Goal: Task Accomplishment & Management: Use online tool/utility

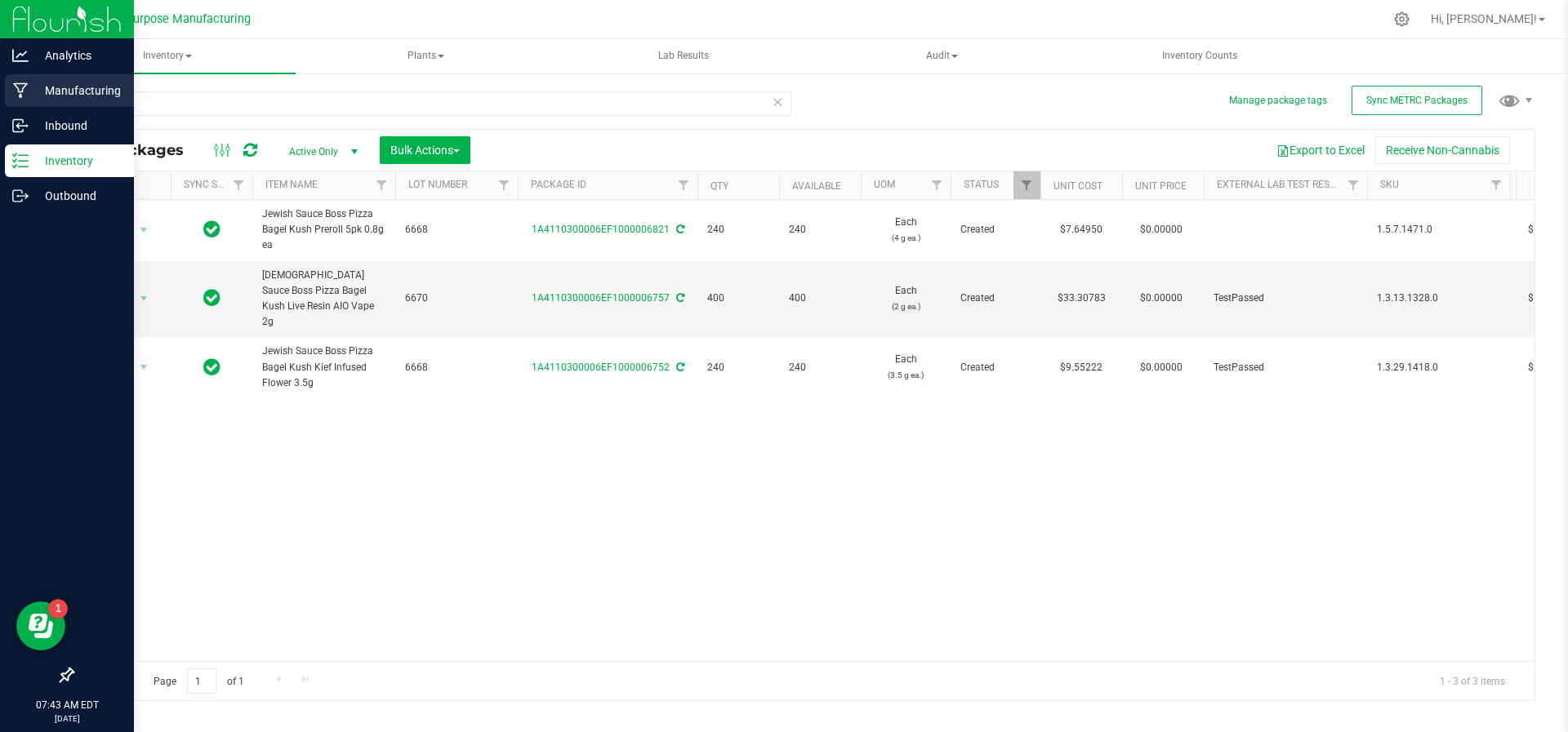
click at [55, 95] on p "Manufacturing" at bounding box center [78, 90] width 98 height 19
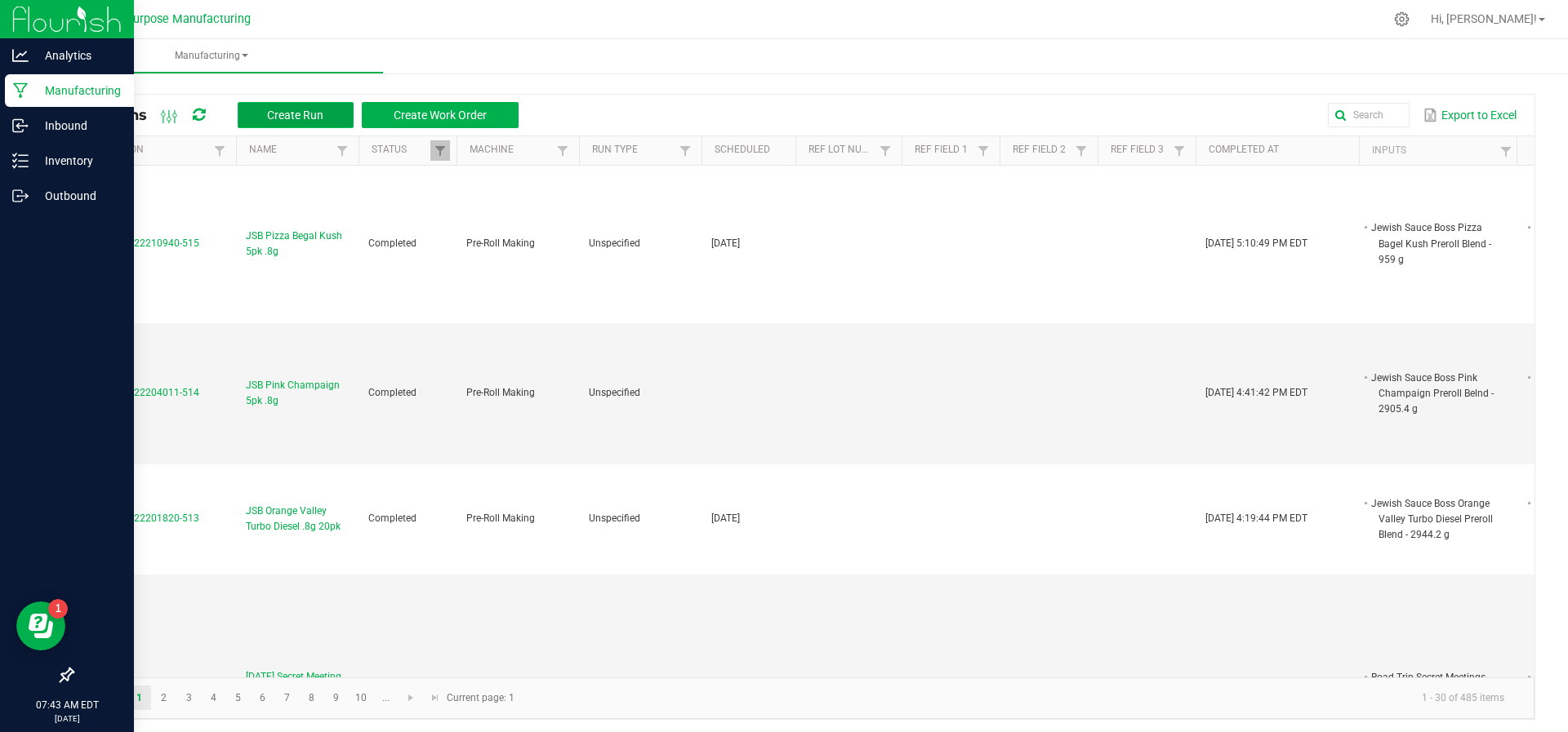
click at [294, 113] on span "Create Run" at bounding box center [295, 115] width 56 height 13
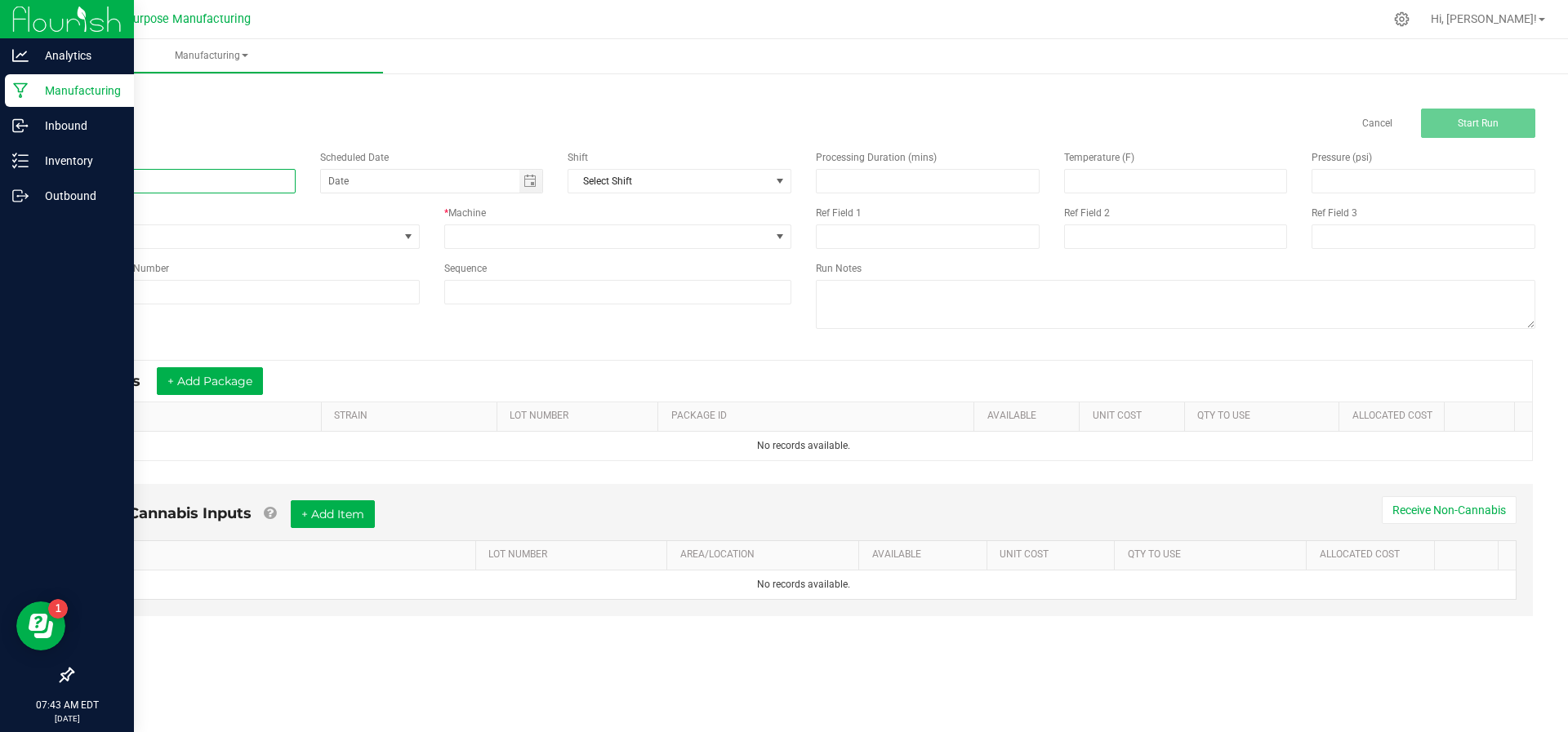
click at [222, 173] on input at bounding box center [184, 181] width 224 height 24
click at [527, 186] on span "Toggle calendar" at bounding box center [530, 181] width 13 height 13
type input "Journeyman MCT Distillate Blend"
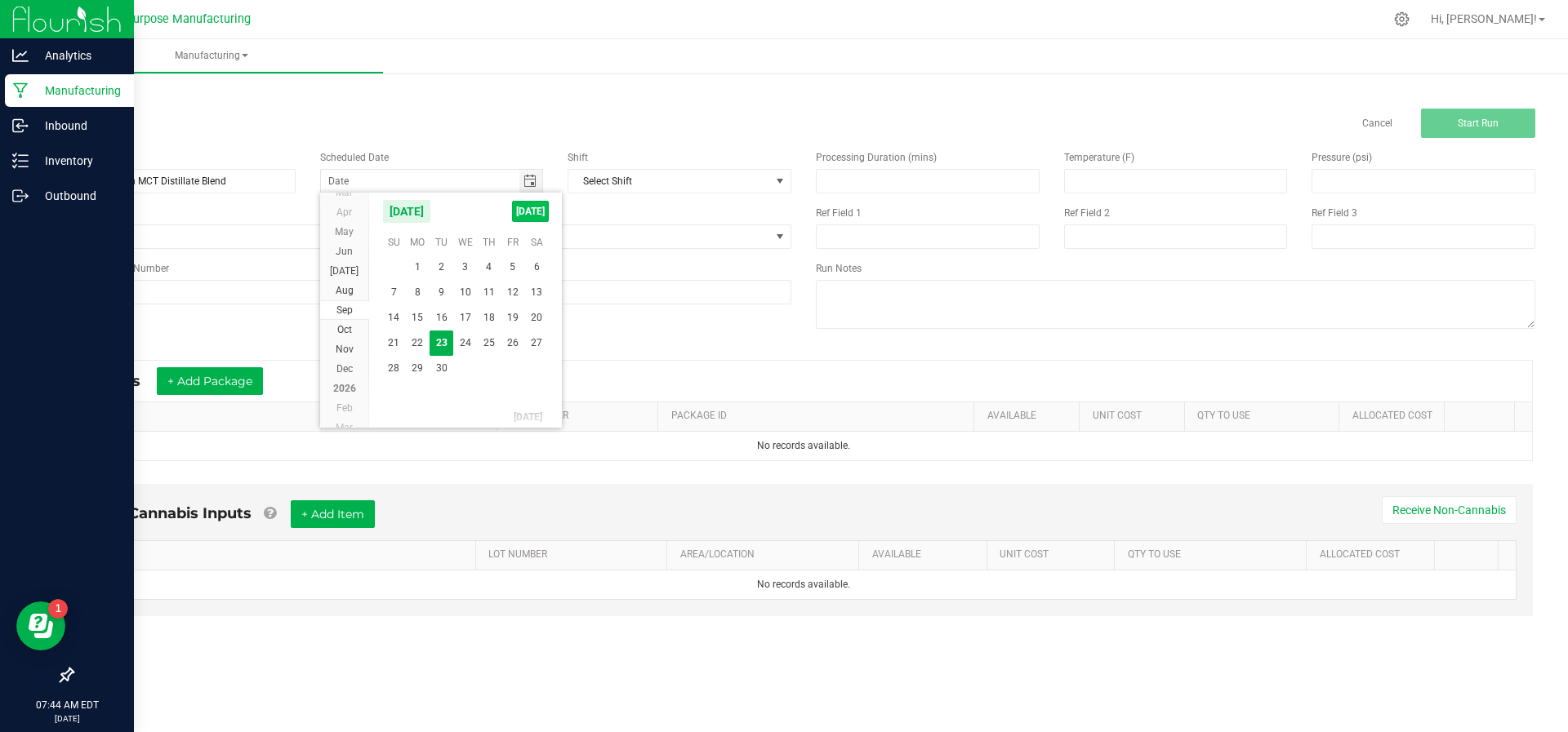
click at [530, 206] on span "[DATE]" at bounding box center [531, 211] width 37 height 21
type input "[DATE]"
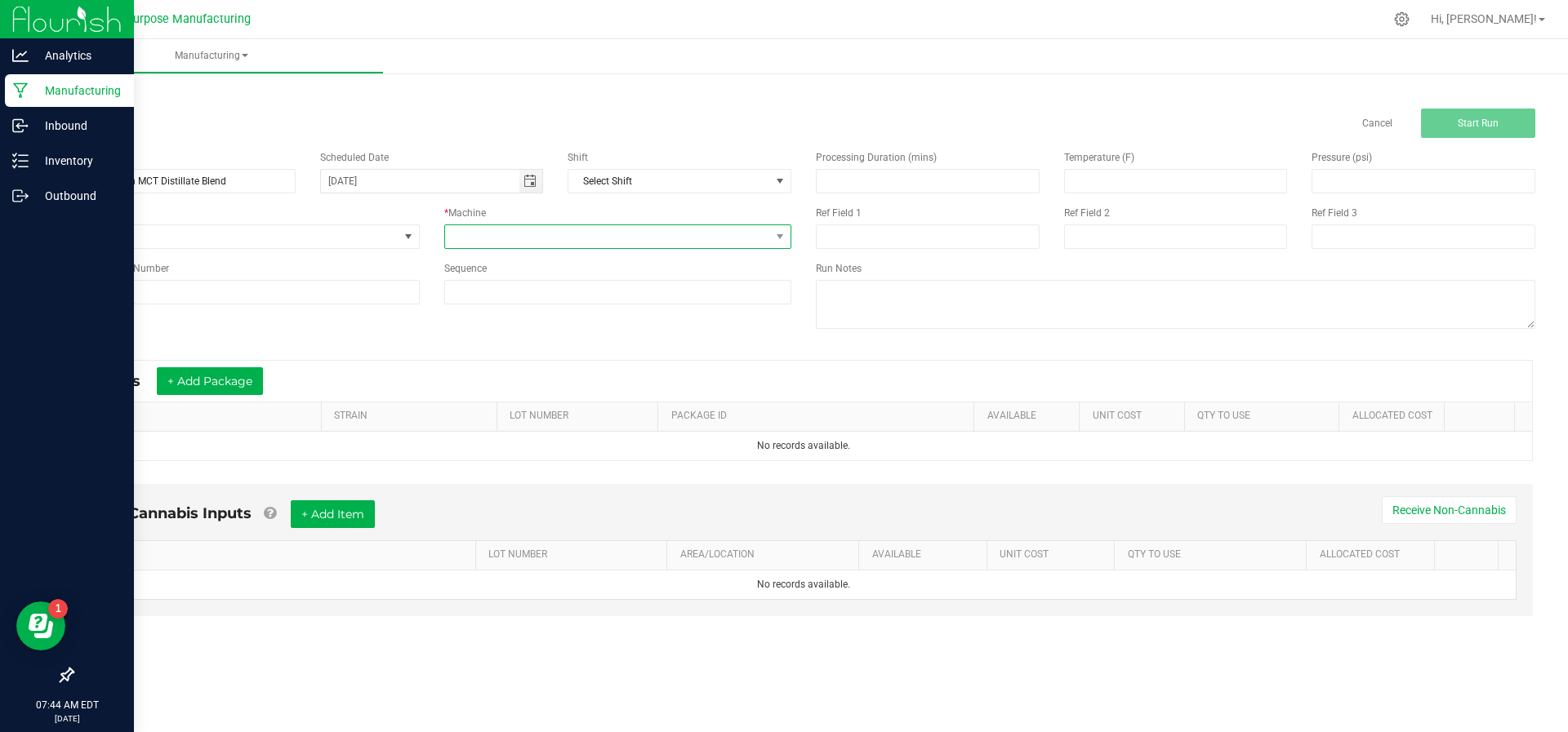
click at [520, 245] on span at bounding box center [607, 236] width 326 height 23
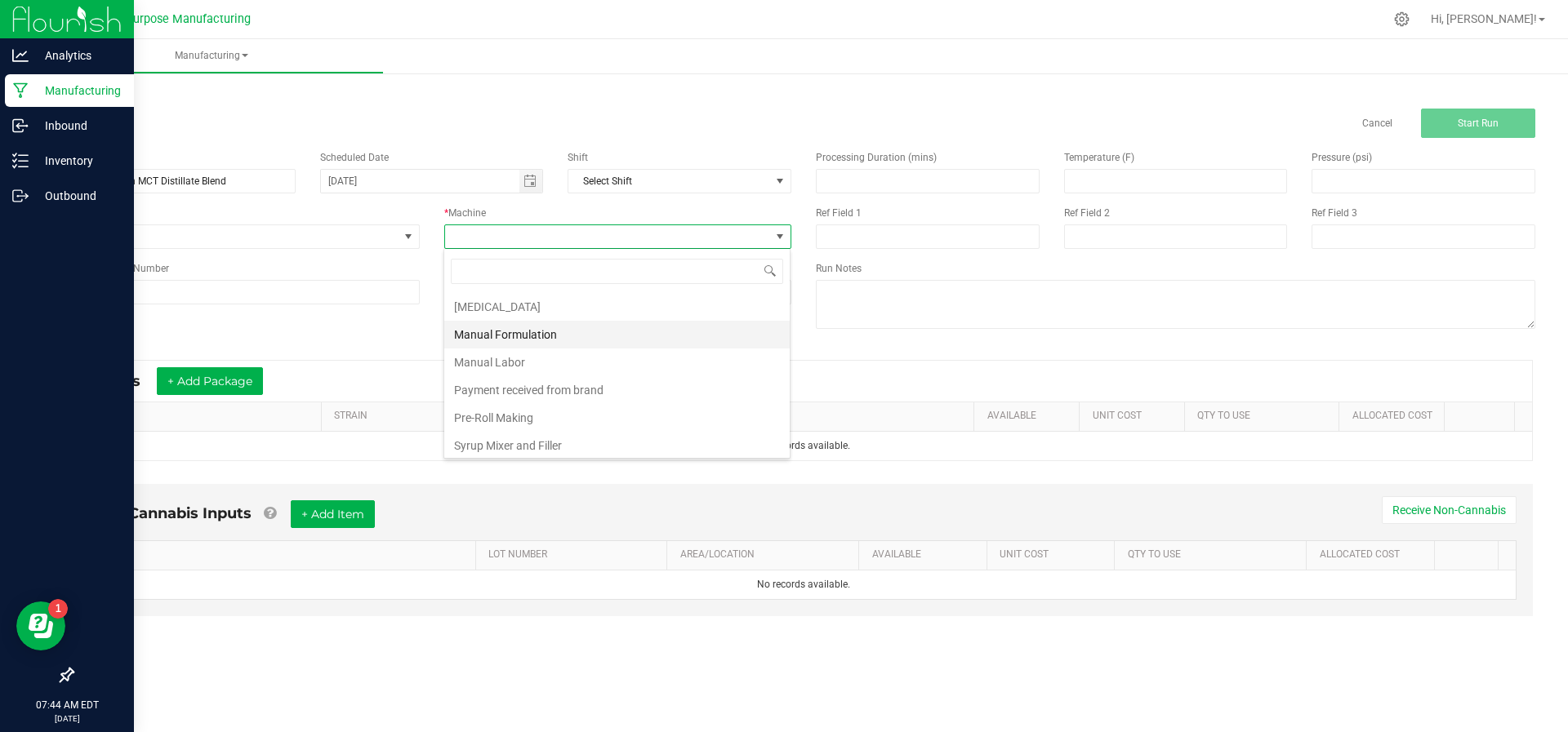
scroll to position [61, 0]
click at [550, 328] on li "Manual Formulation" at bounding box center [617, 328] width 345 height 28
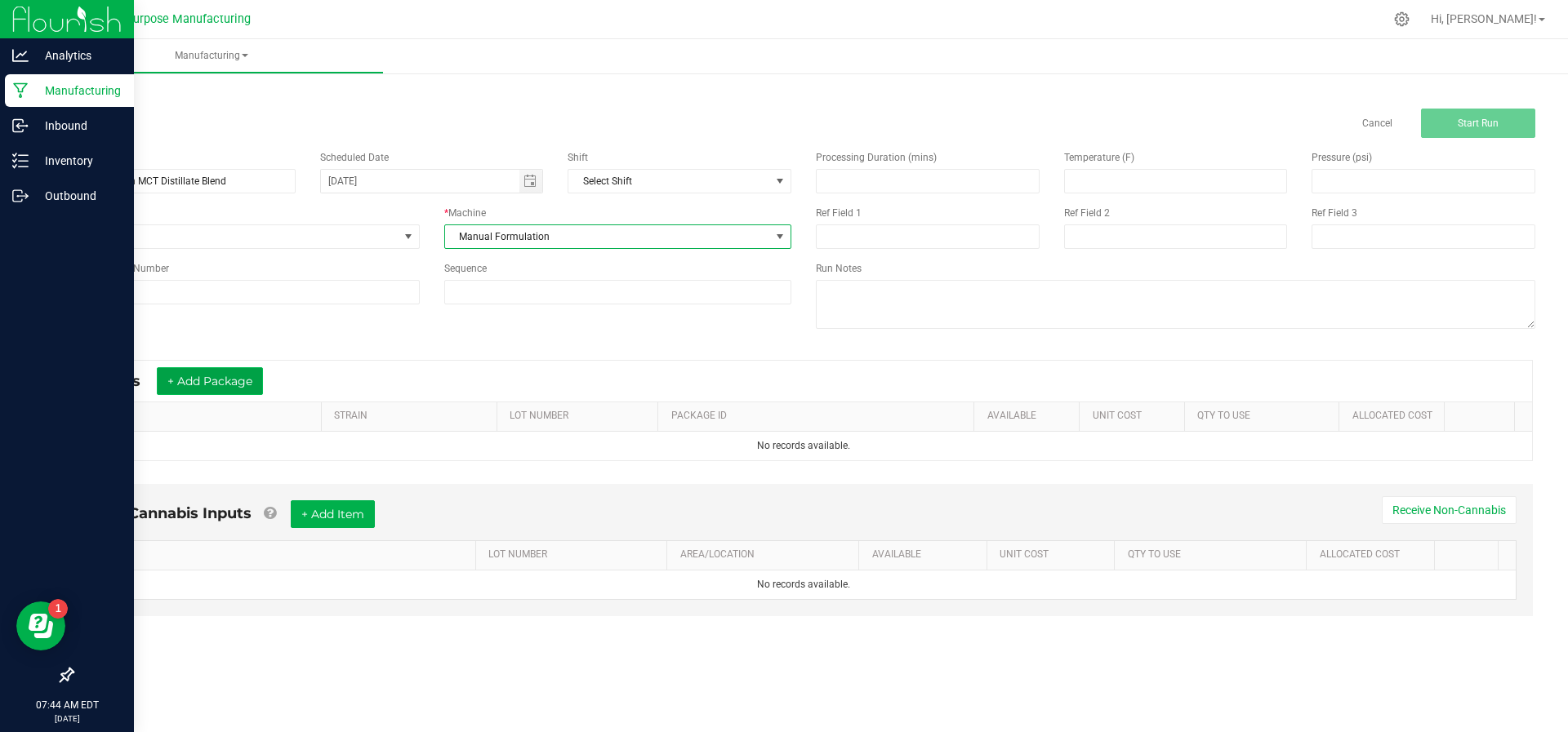
click at [225, 380] on button "+ Add Package" at bounding box center [210, 381] width 106 height 28
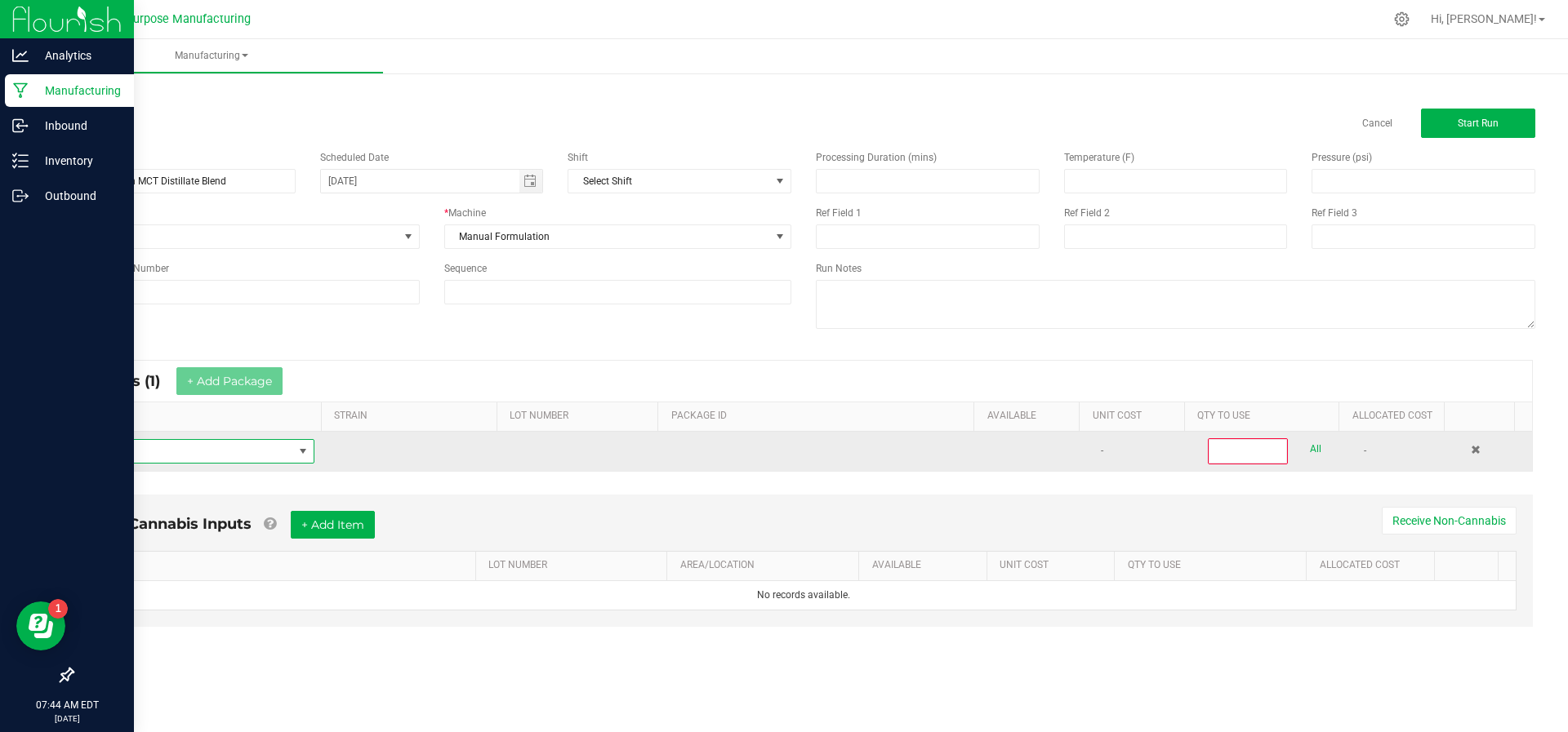
click at [217, 459] on span "NO DATA FOUND" at bounding box center [190, 451] width 207 height 23
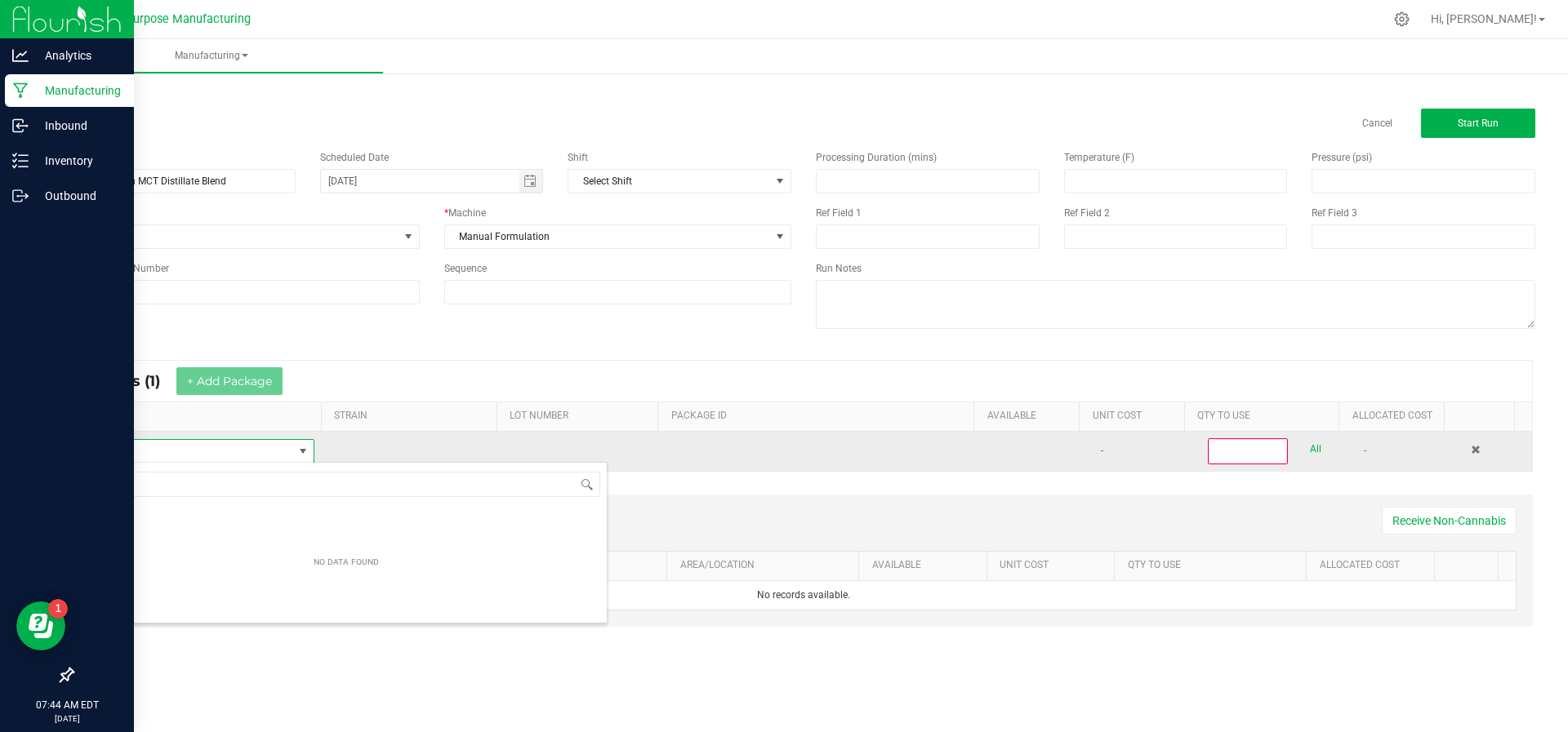
scroll to position [24, 223]
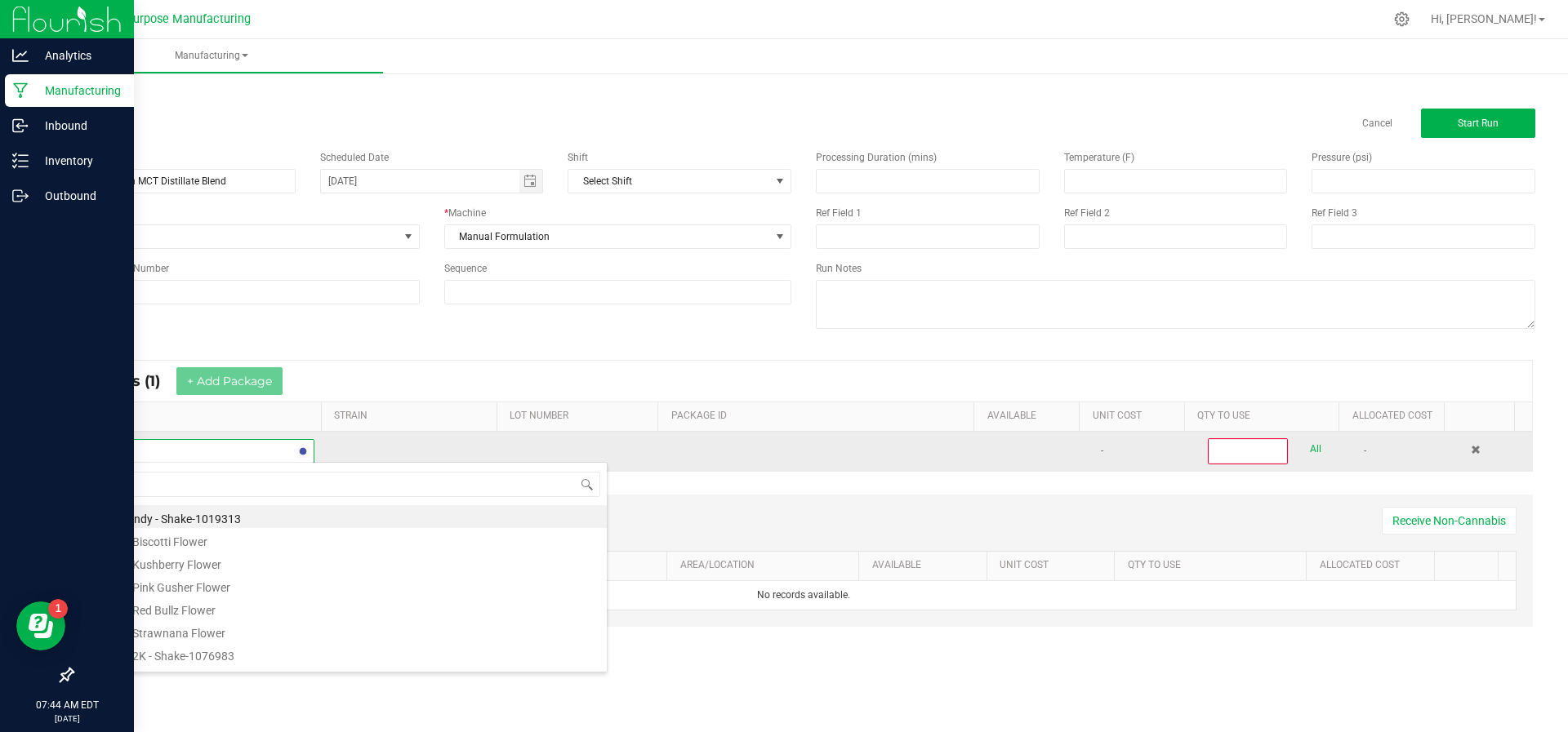
type input "Great"
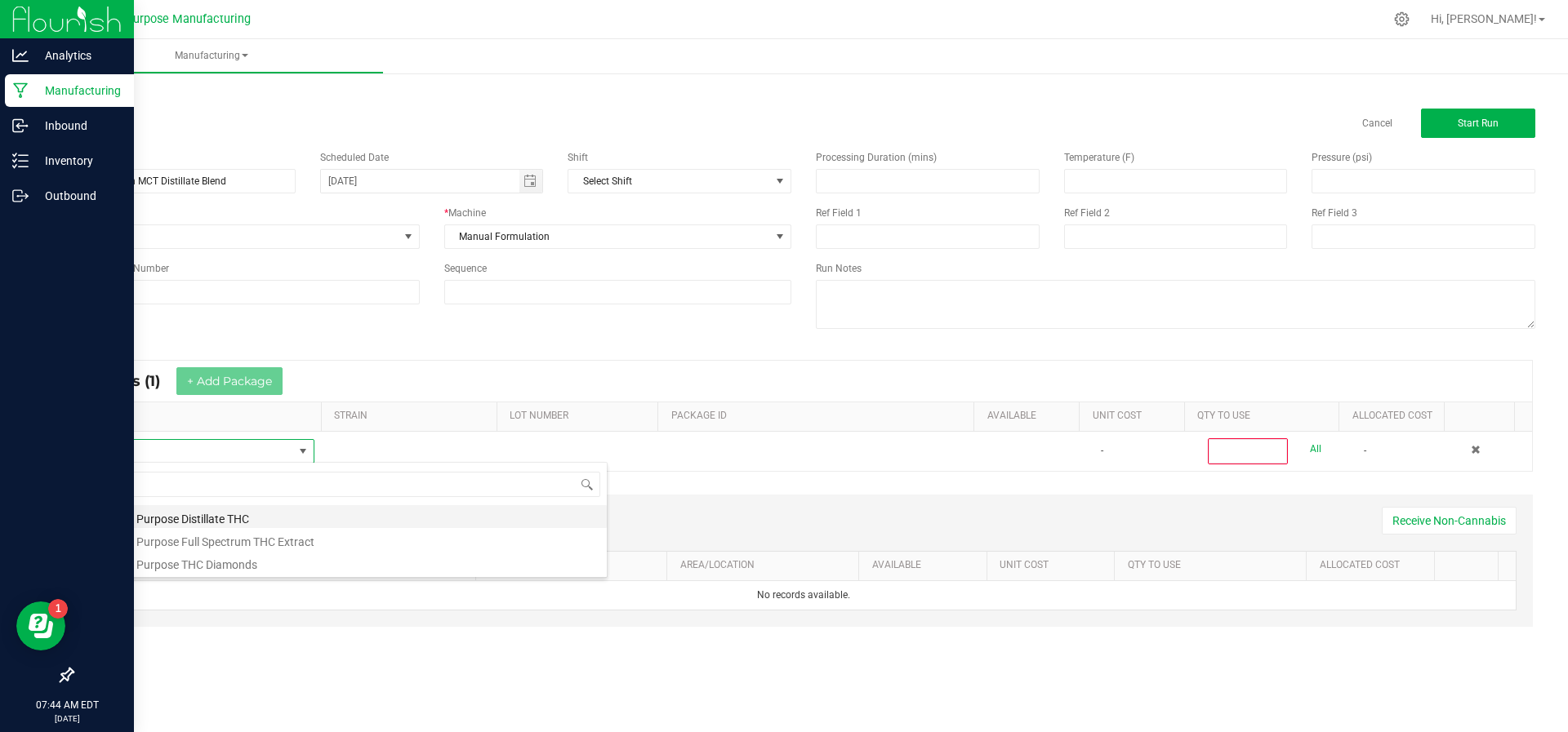
click at [204, 515] on li "Greater Purpose Distillate THC" at bounding box center [346, 516] width 521 height 23
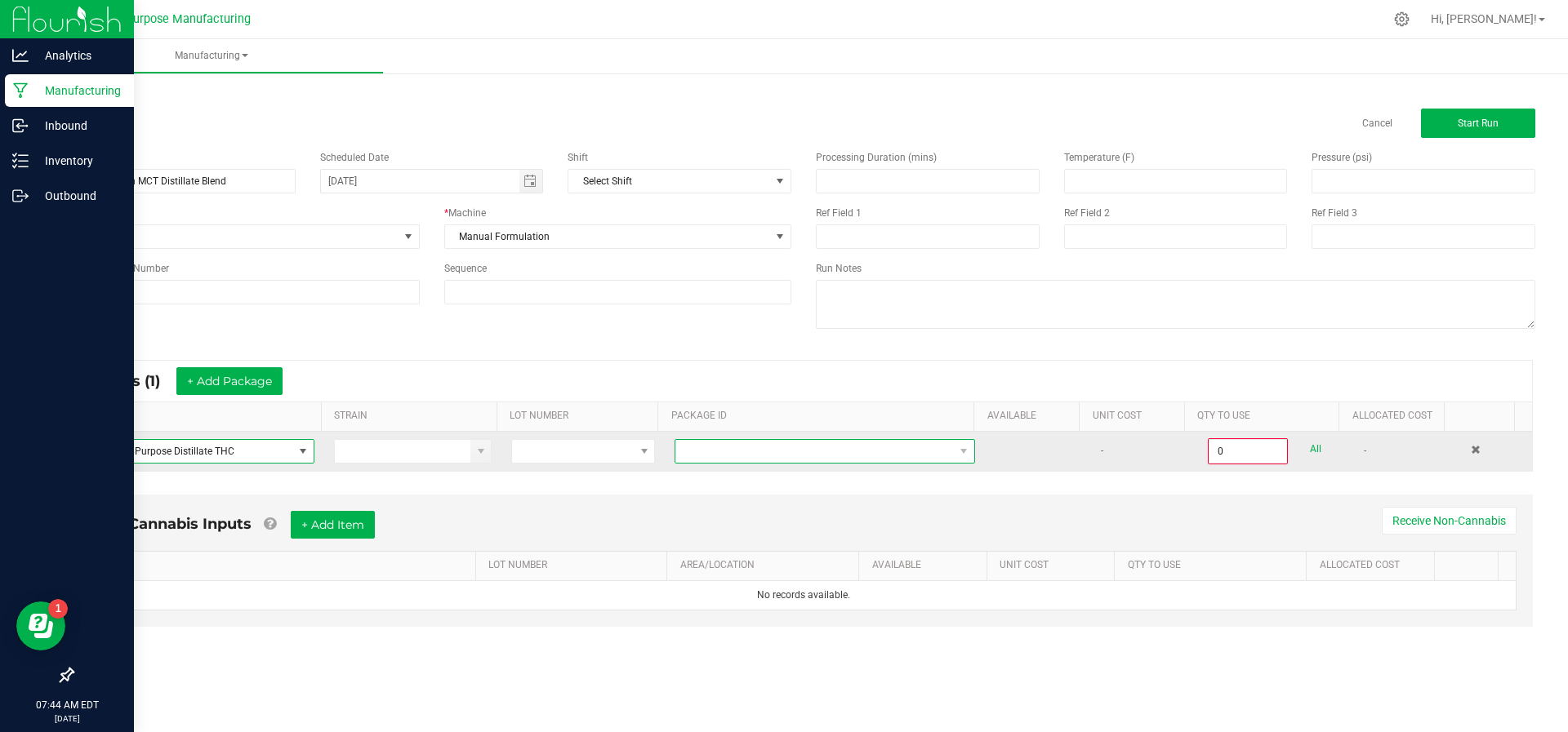
click at [728, 447] on span at bounding box center [814, 451] width 278 height 23
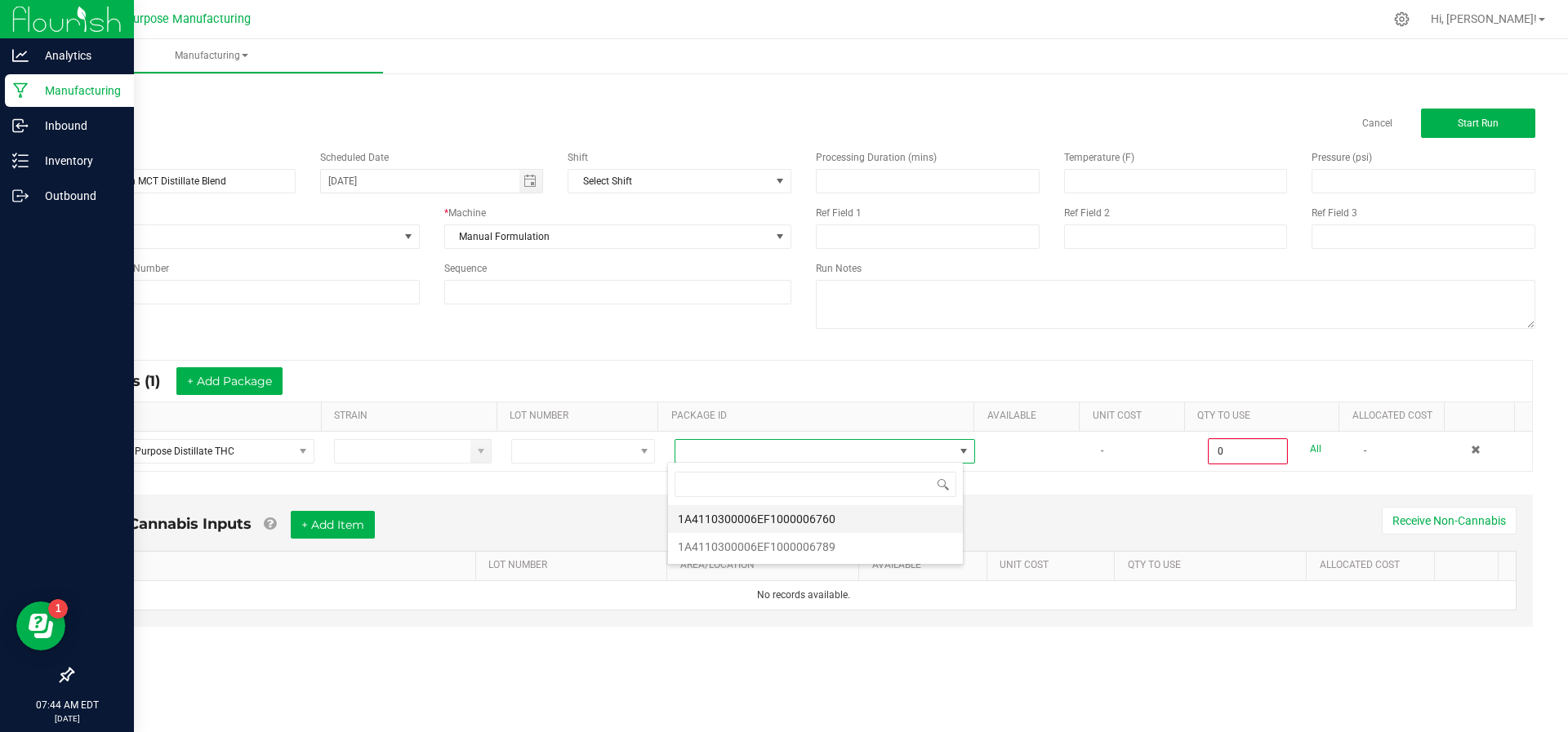
click at [737, 519] on li "1A4110300006EF1000006760" at bounding box center [816, 519] width 295 height 28
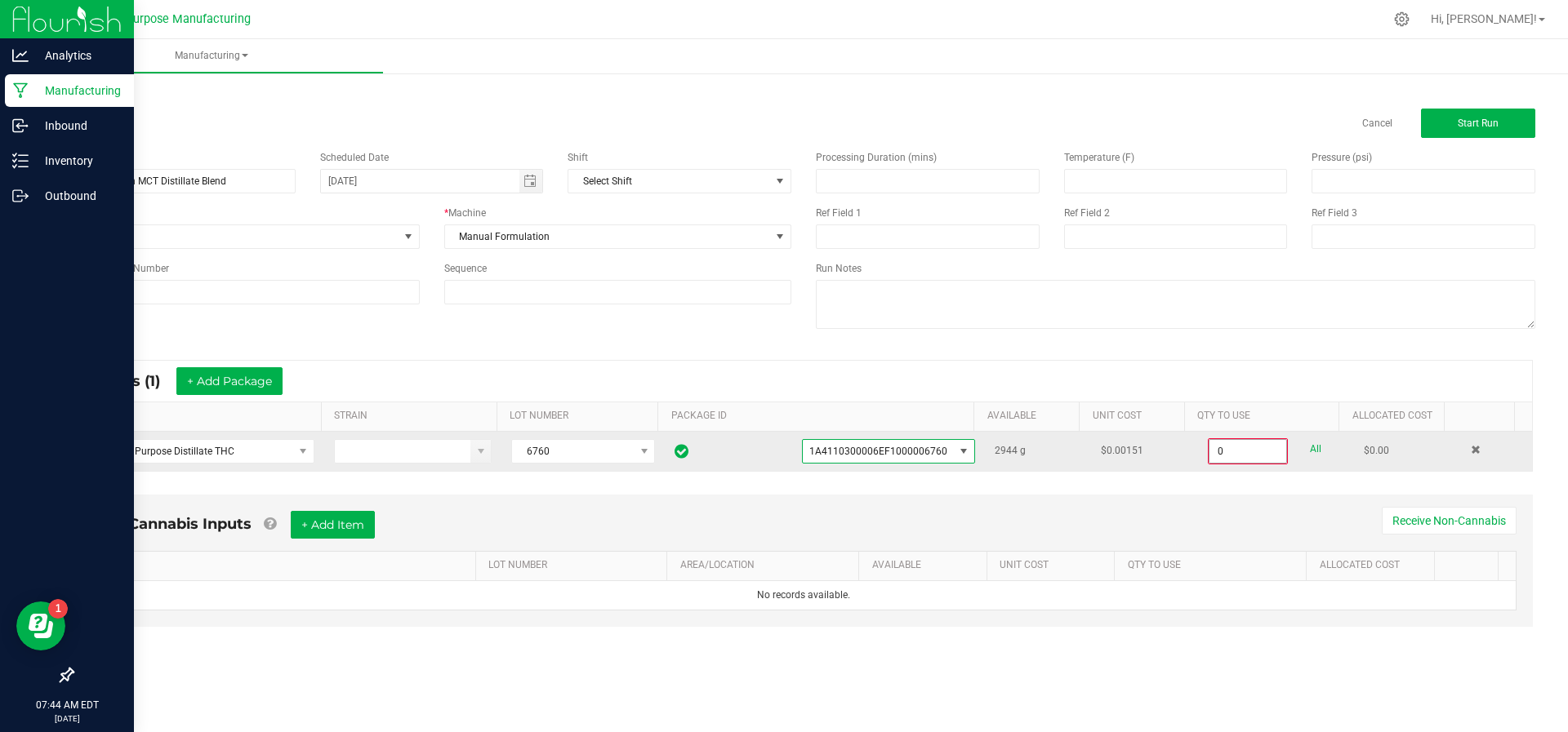
click at [1245, 452] on input "0" at bounding box center [1247, 451] width 77 height 23
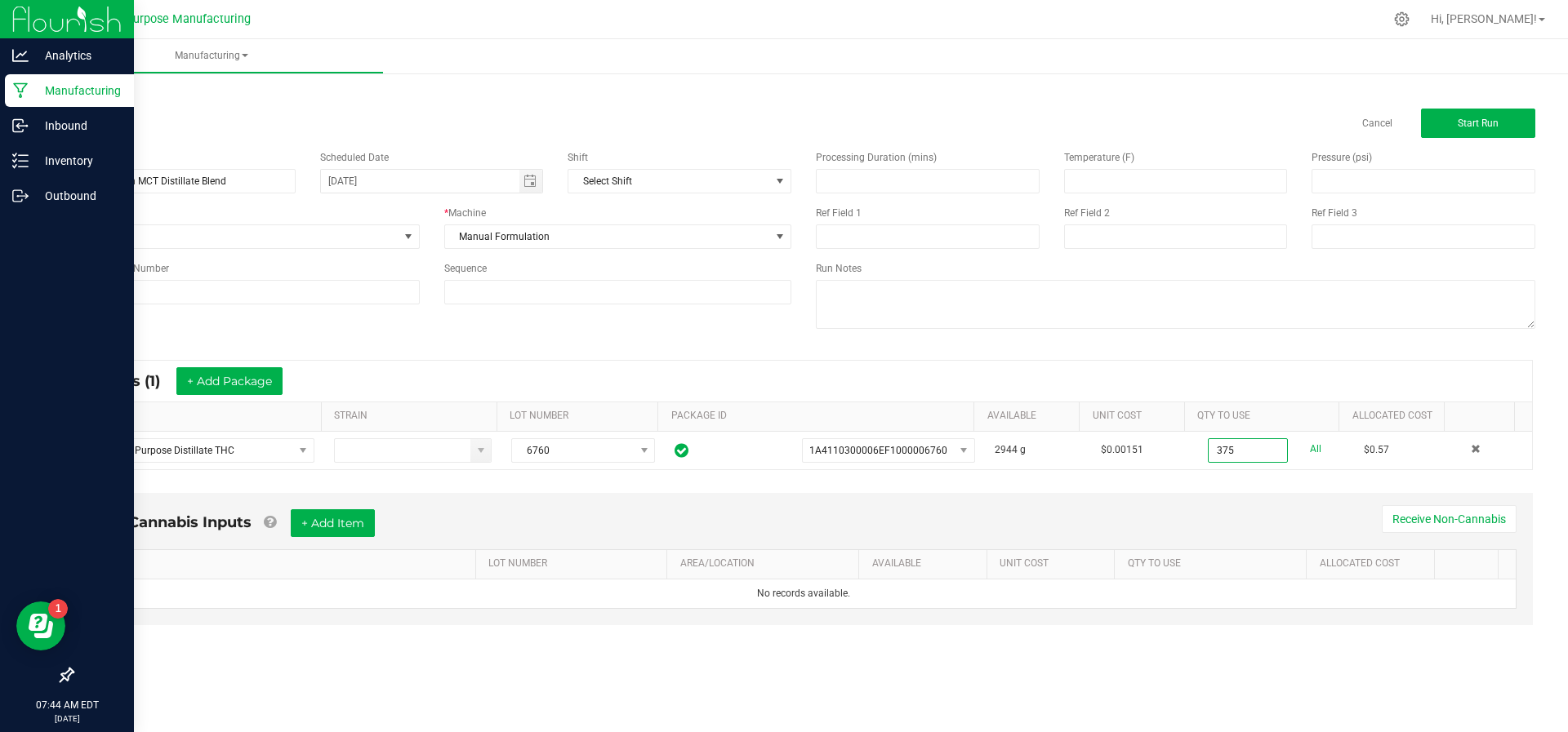
type input "375.0000 g"
click at [914, 648] on div "Non-Cannabis Inputs + Add Item Receive Non-Cannabis ITEM LOT NUMBER AREA/LOCATI…" at bounding box center [804, 571] width 1488 height 172
click at [335, 524] on button "+ Add Item" at bounding box center [333, 523] width 84 height 28
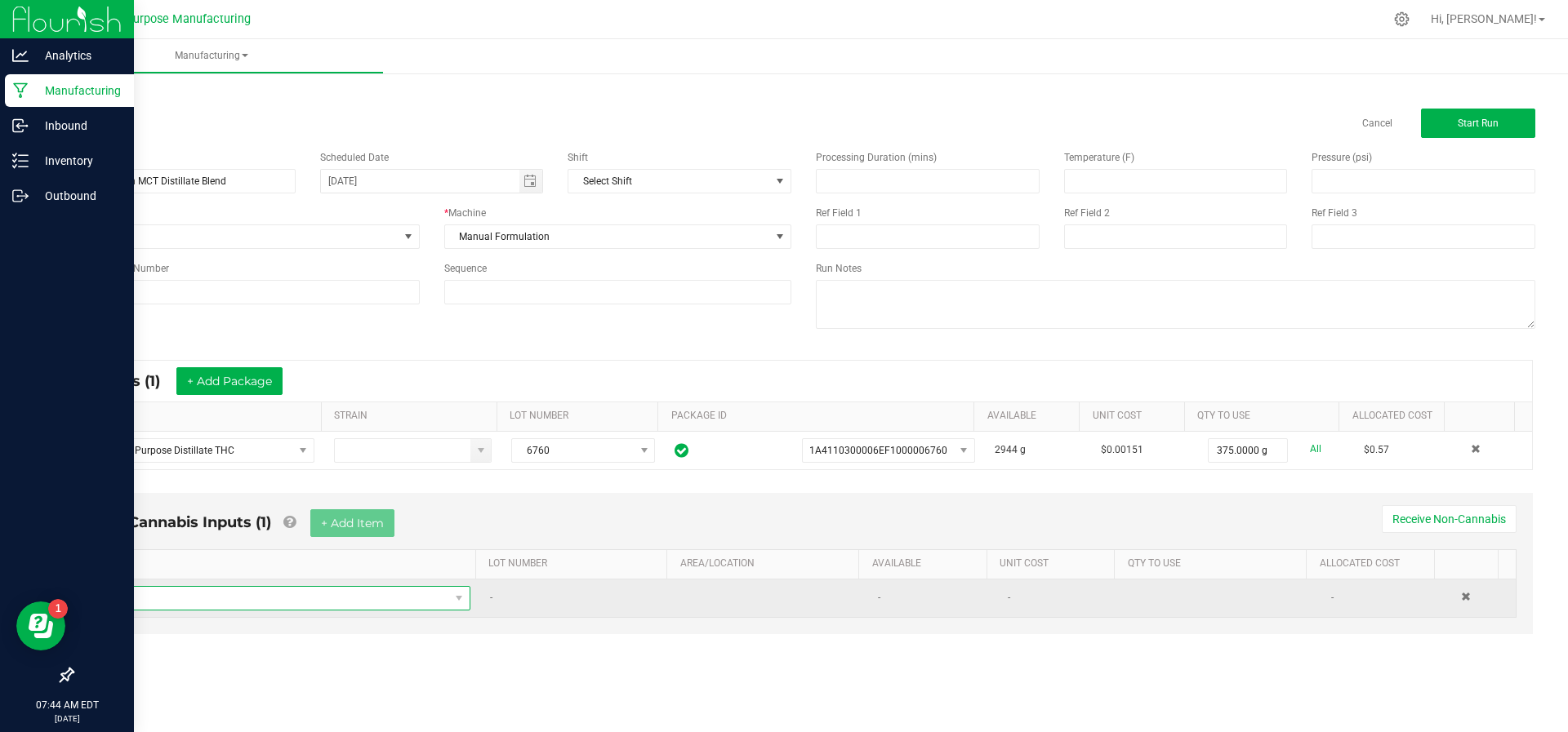
click at [330, 587] on span "NO DATA FOUND" at bounding box center [276, 598] width 347 height 23
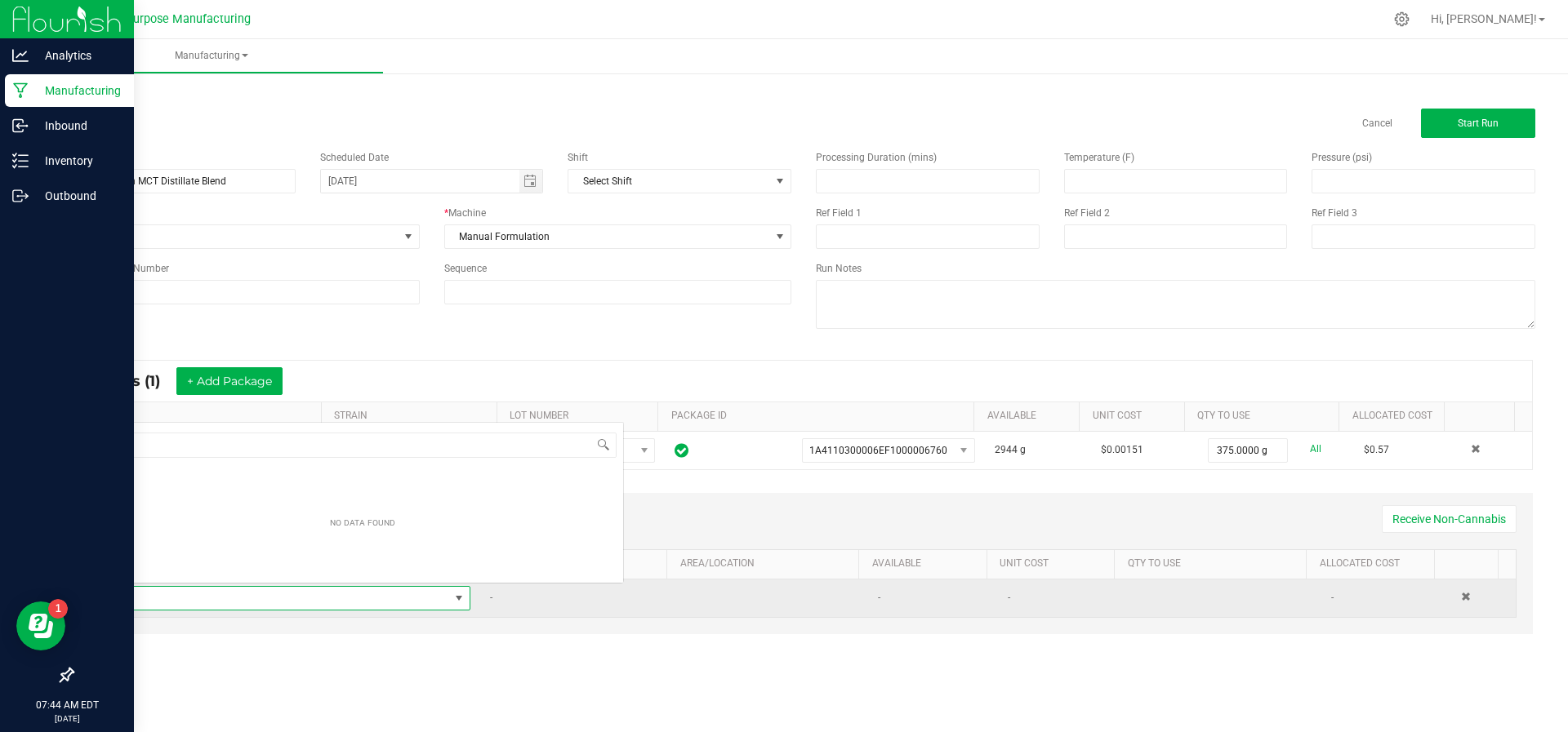
scroll to position [24, 358]
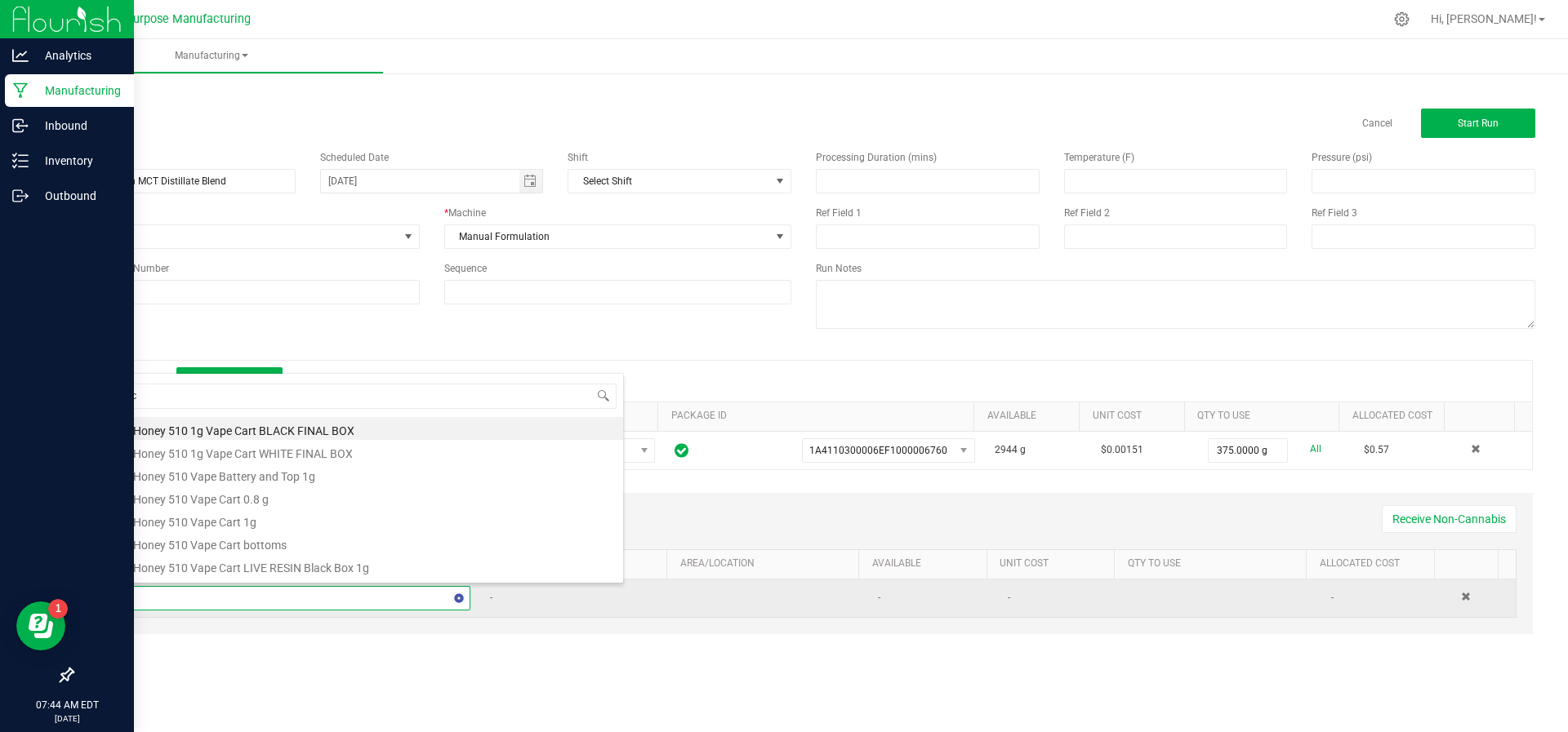
type input "Mct"
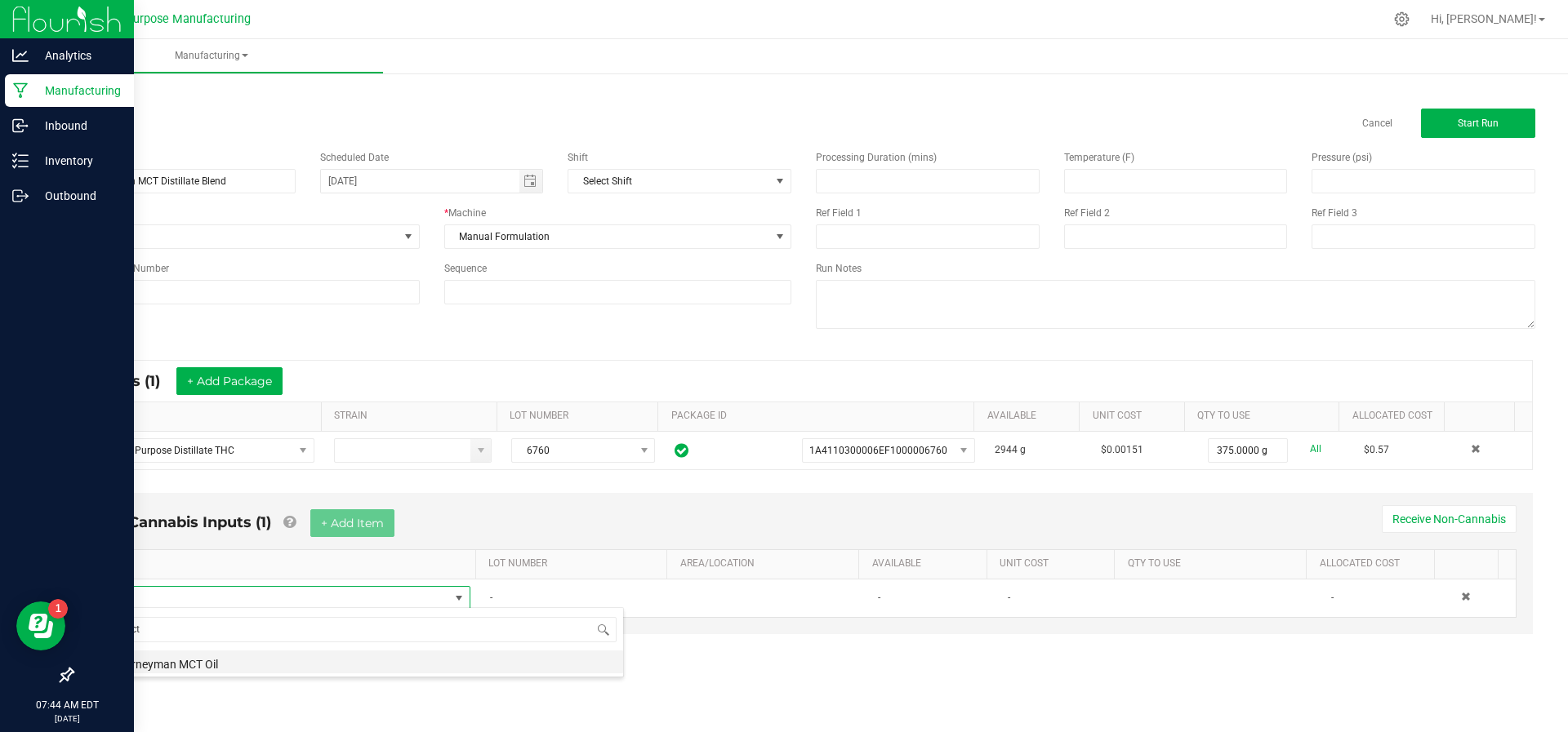
click at [265, 662] on li "Journeyman MCT Oil" at bounding box center [362, 661] width 521 height 23
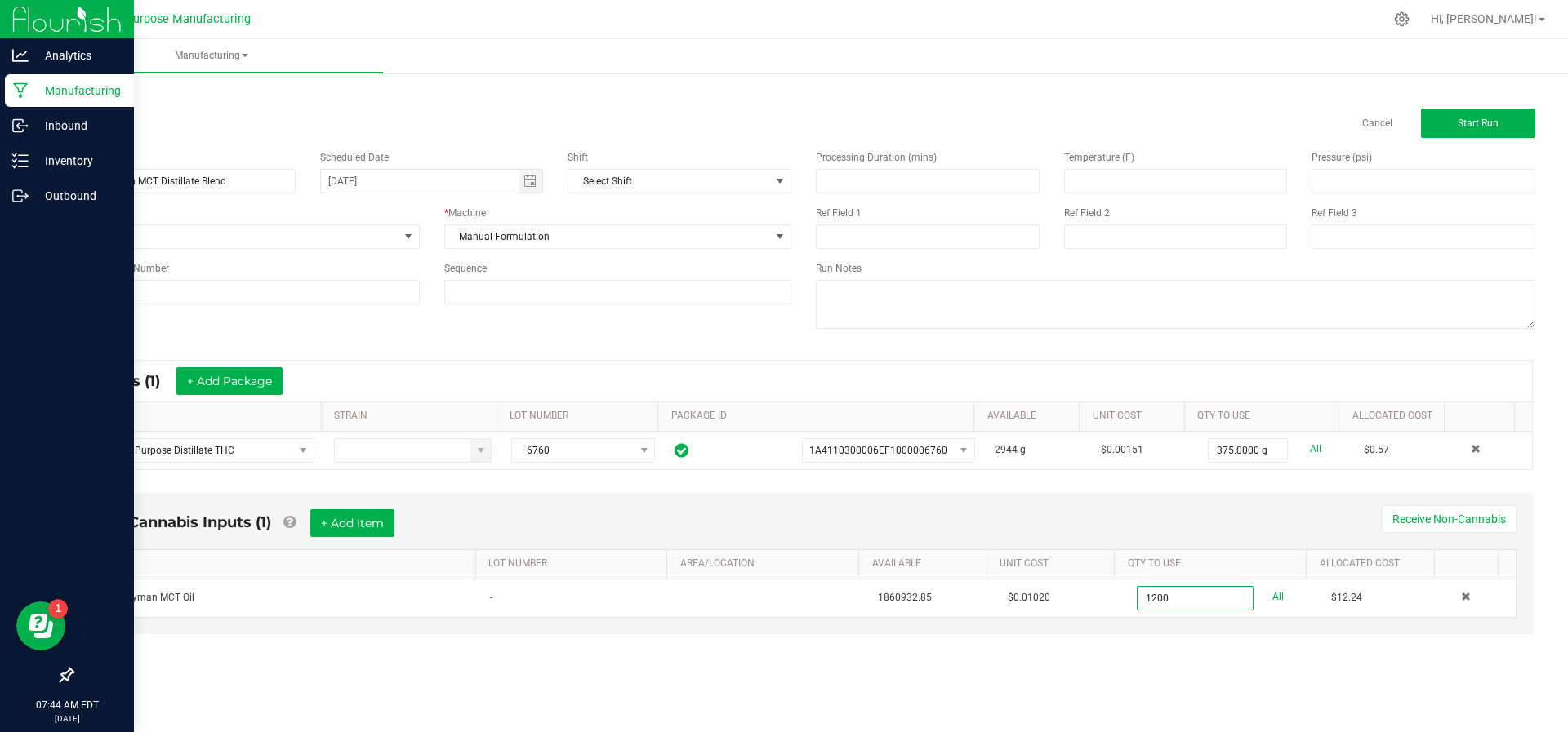
type input "1200.0000 g"
click at [948, 666] on div "< All Runs Cancel Start Run Name Journeyman MCT Distillate Blend Scheduled Date…" at bounding box center [804, 375] width 1528 height 612
click at [353, 521] on button "+ Add Item" at bounding box center [352, 523] width 84 height 28
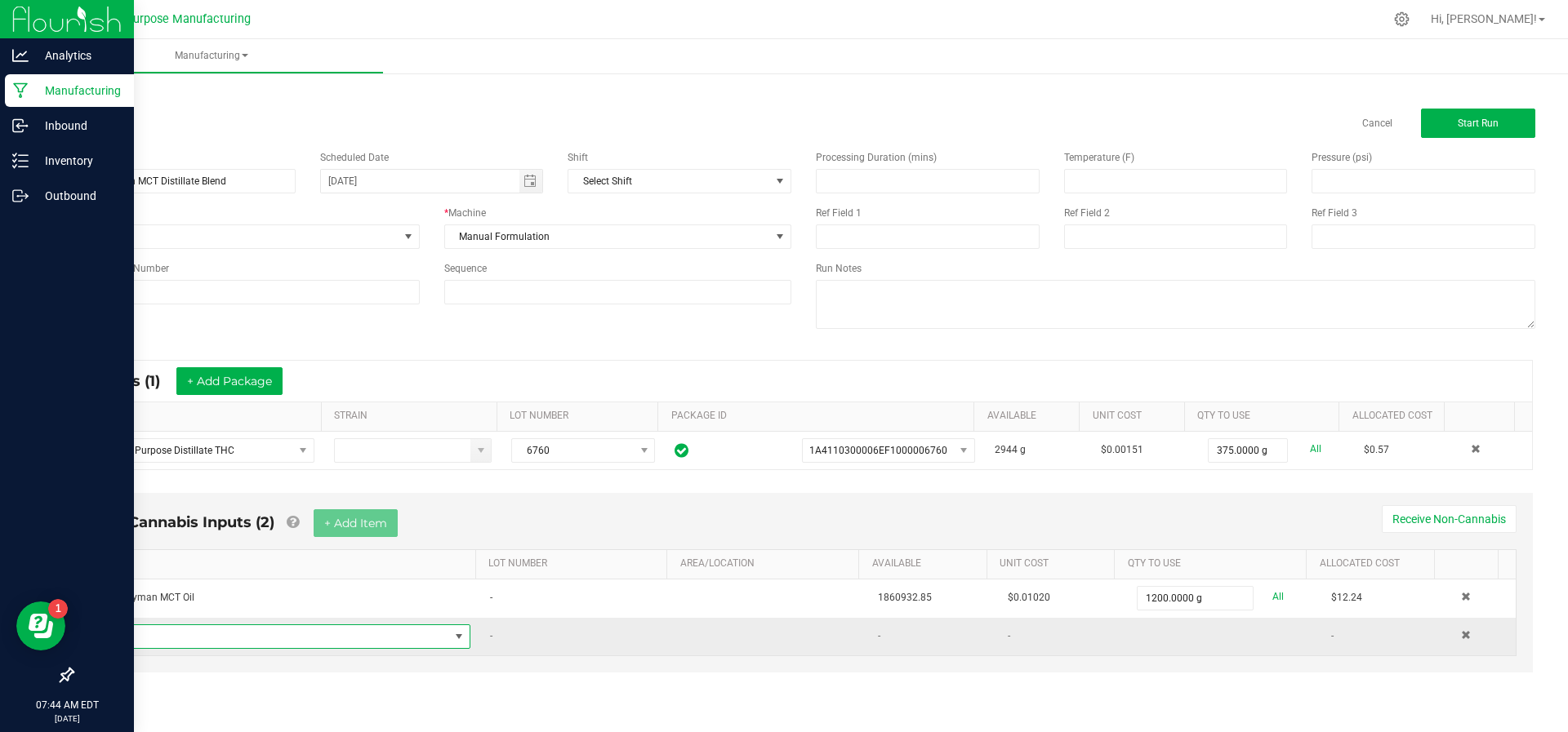
click at [303, 643] on span "NO DATA FOUND" at bounding box center [276, 636] width 347 height 23
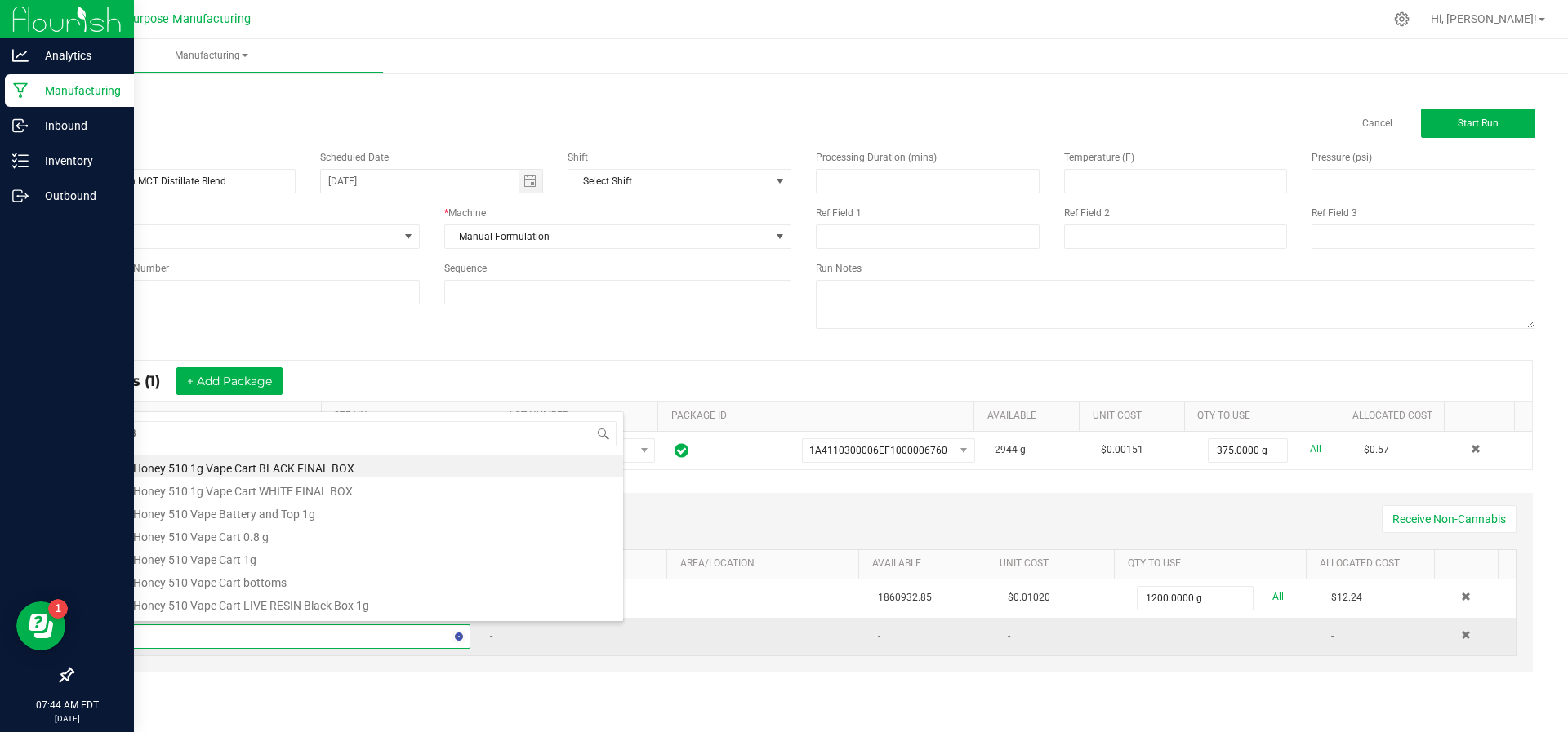
type input "CBC"
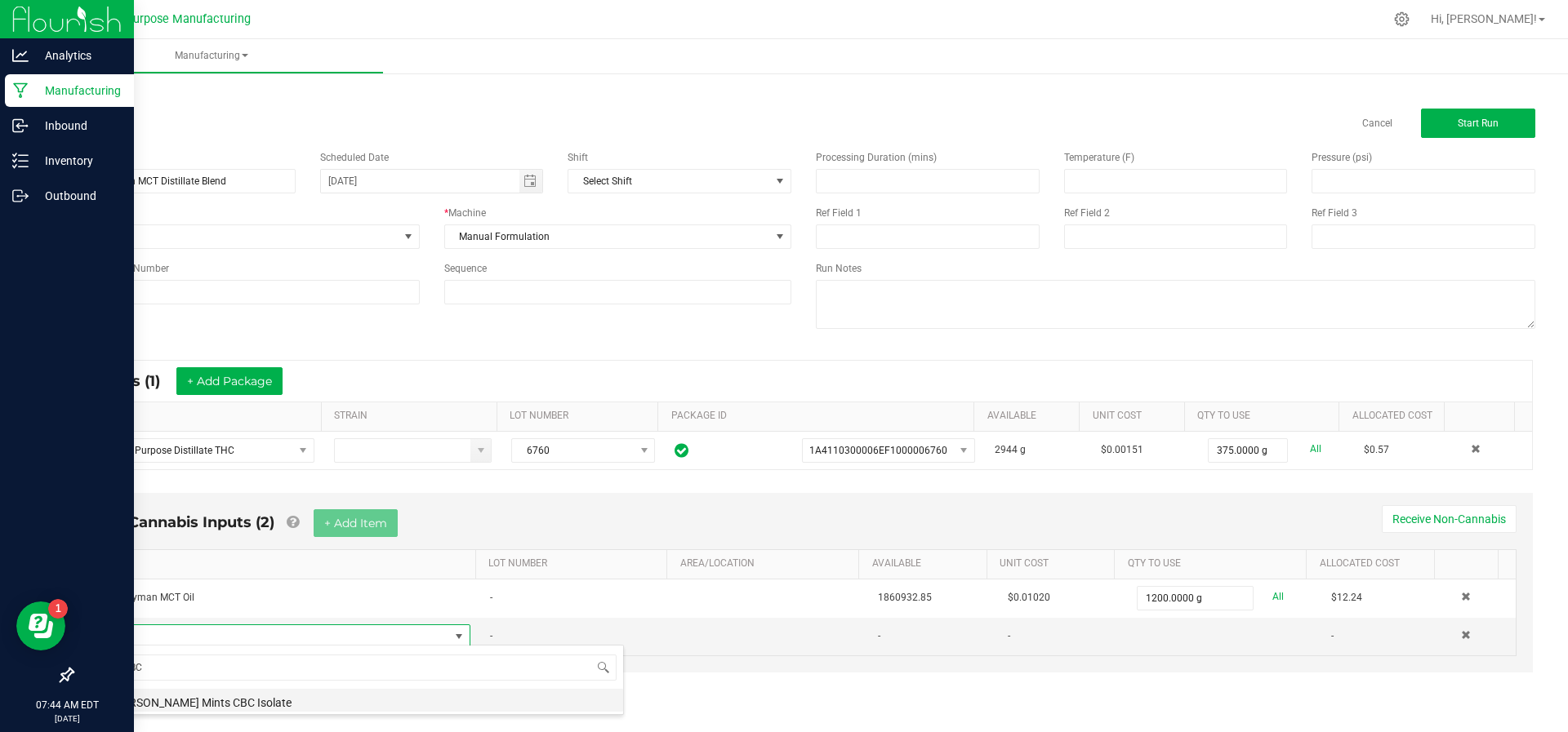
click at [277, 691] on li "[PERSON_NAME] Mints CBC Isolate" at bounding box center [362, 700] width 521 height 23
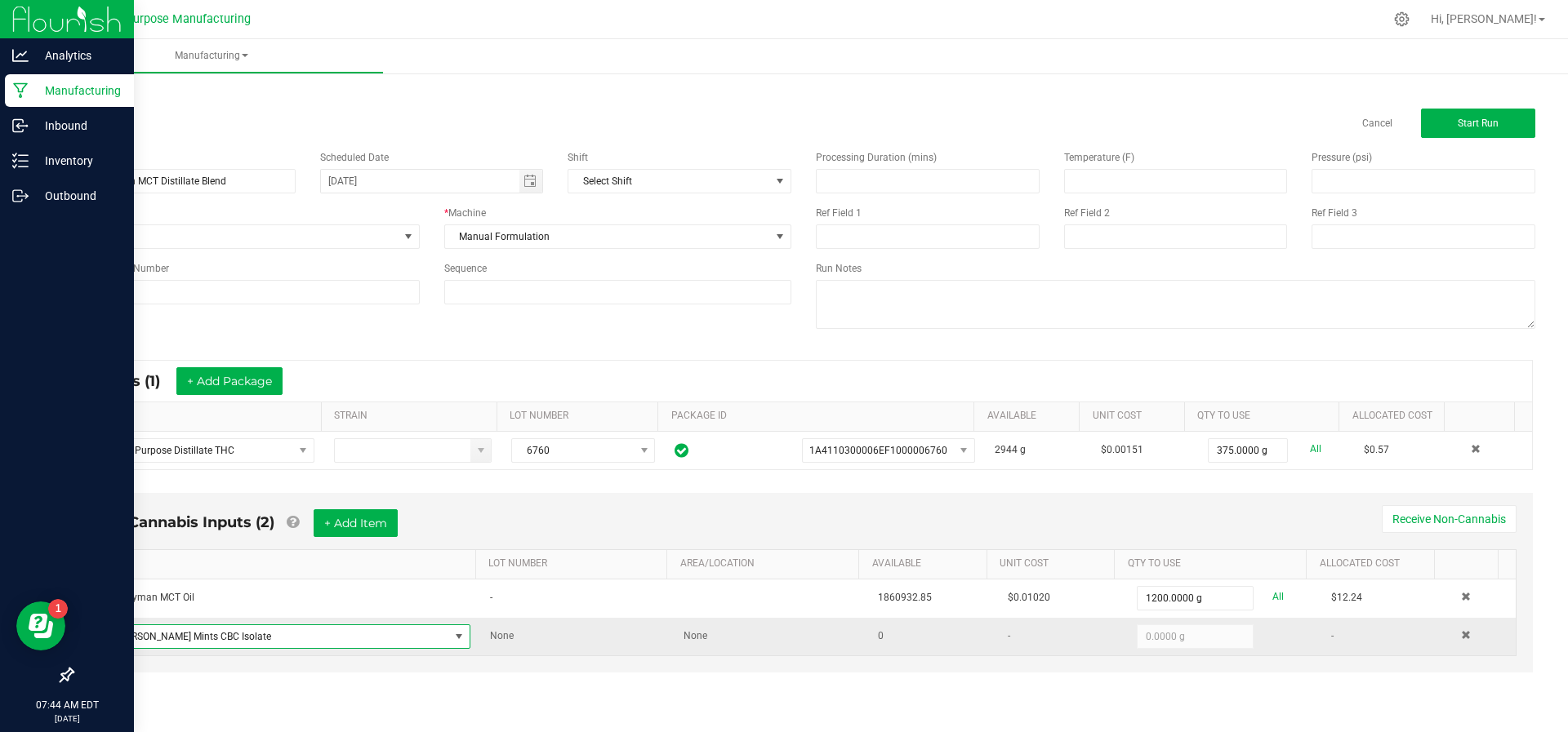
click at [288, 636] on span "[PERSON_NAME] Mints CBC Isolate" at bounding box center [276, 636] width 347 height 23
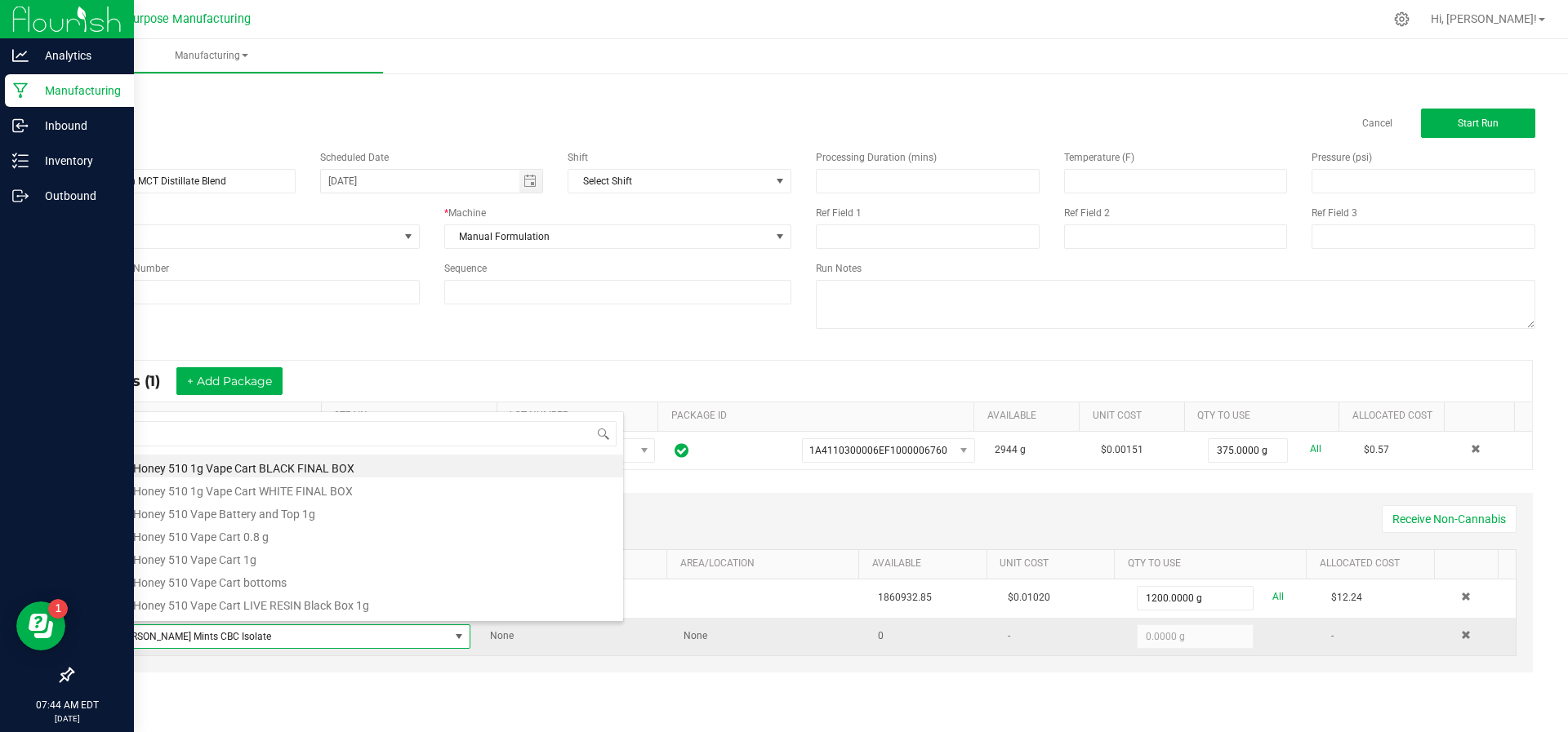
scroll to position [24, 358]
click at [495, 678] on div "Non-Cannabis Inputs (2) + Add Item Receive Non-Cannabis ITEM LOT NUMBER AREA/LO…" at bounding box center [804, 595] width 1488 height 219
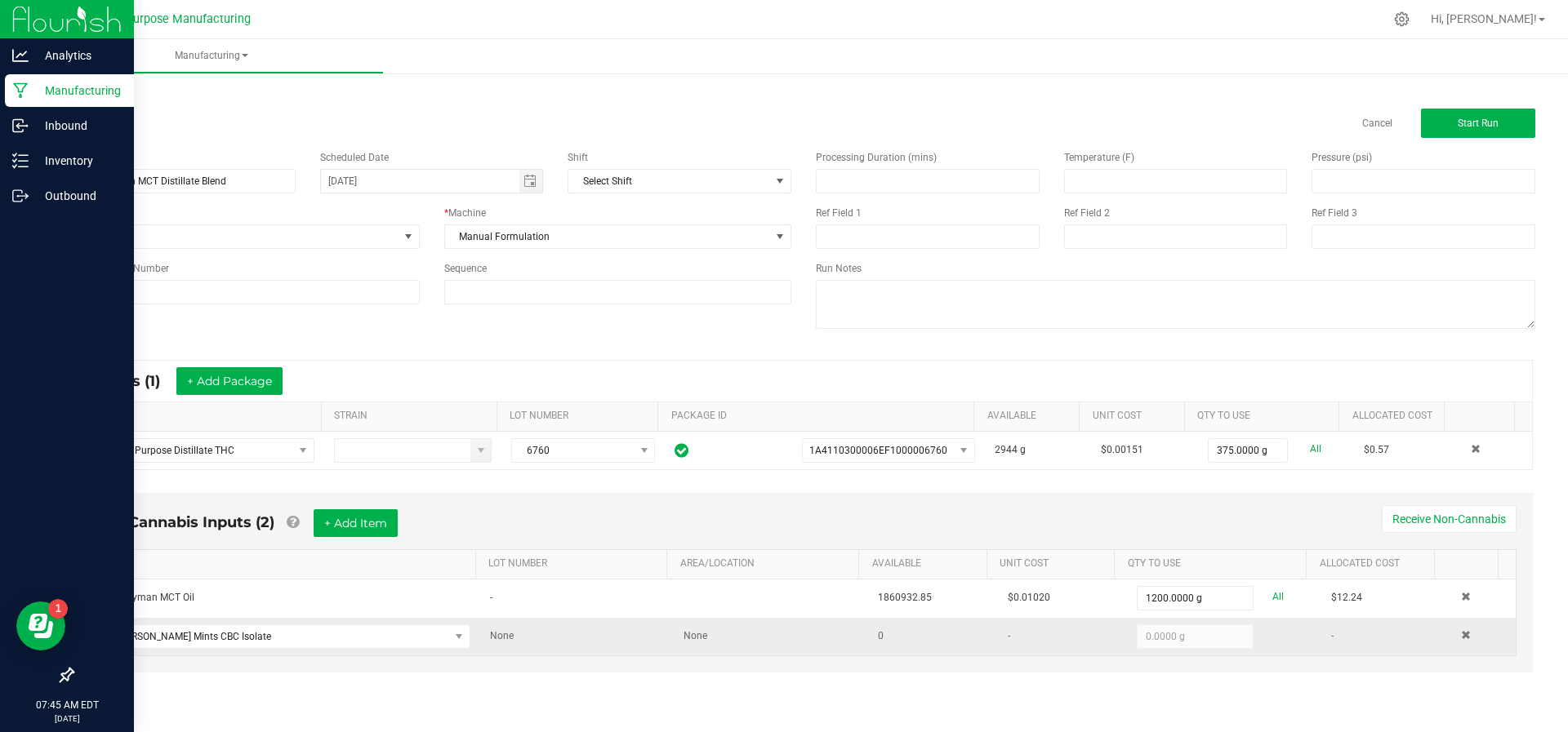
click at [1451, 638] on td at bounding box center [1483, 637] width 65 height 38
click at [255, 625] on span "[PERSON_NAME] Mints CBC Isolate" at bounding box center [276, 636] width 347 height 23
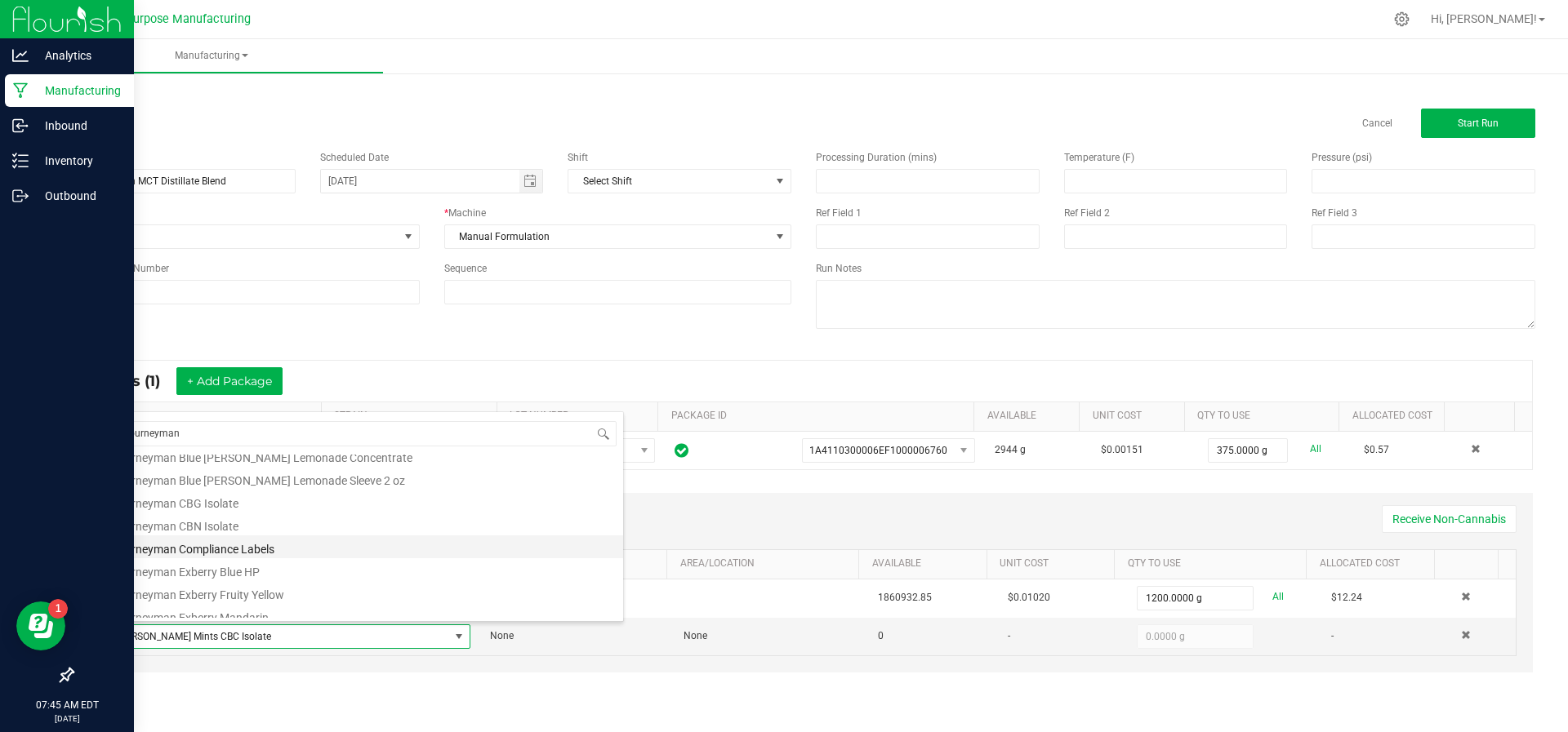
scroll to position [120, 0]
type input "Journeyman"
click at [309, 723] on div "Manufacturing < All Runs Cancel Start Run Name Journeyman MCT Distillate Blend …" at bounding box center [804, 386] width 1528 height 693
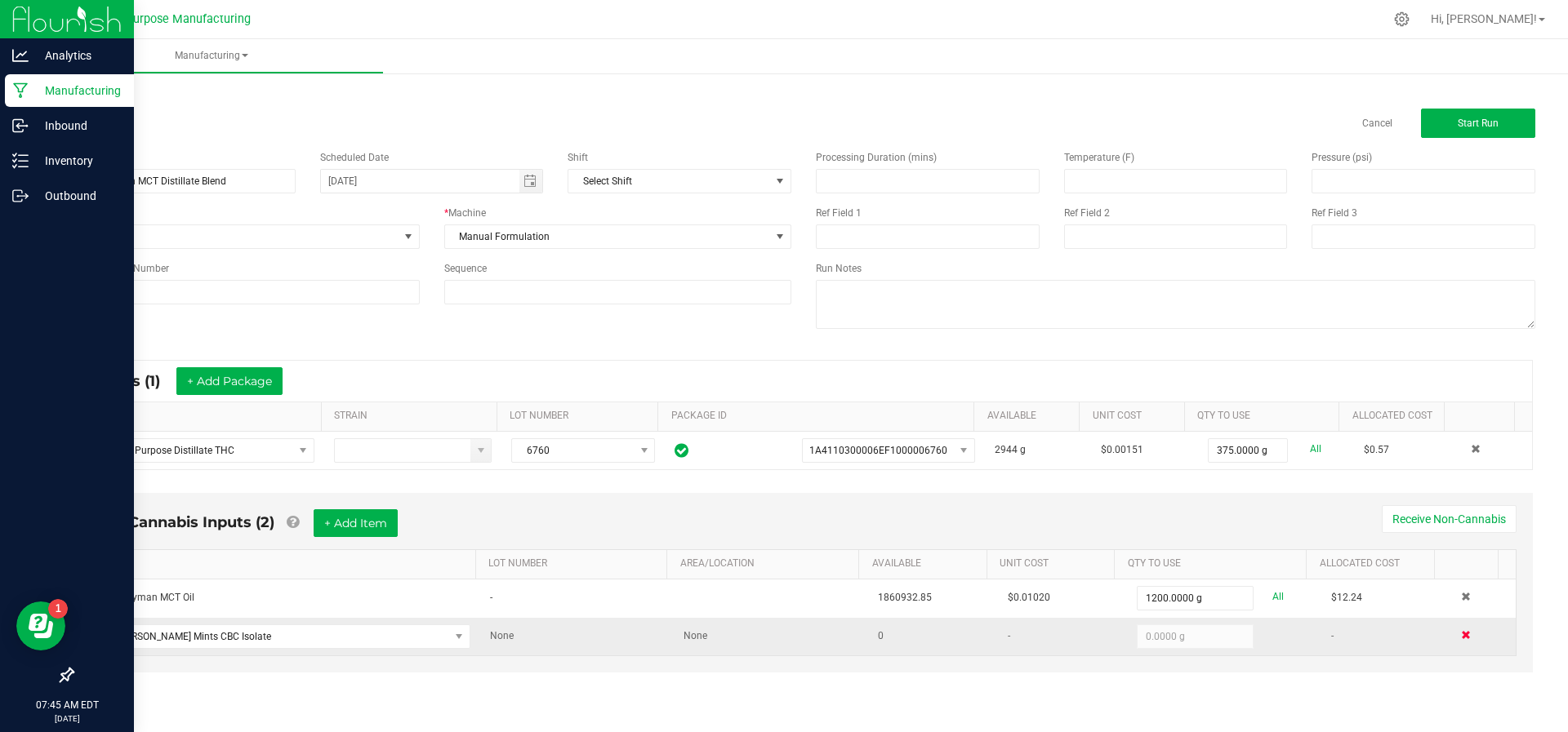
click at [1461, 632] on span at bounding box center [1466, 635] width 10 height 10
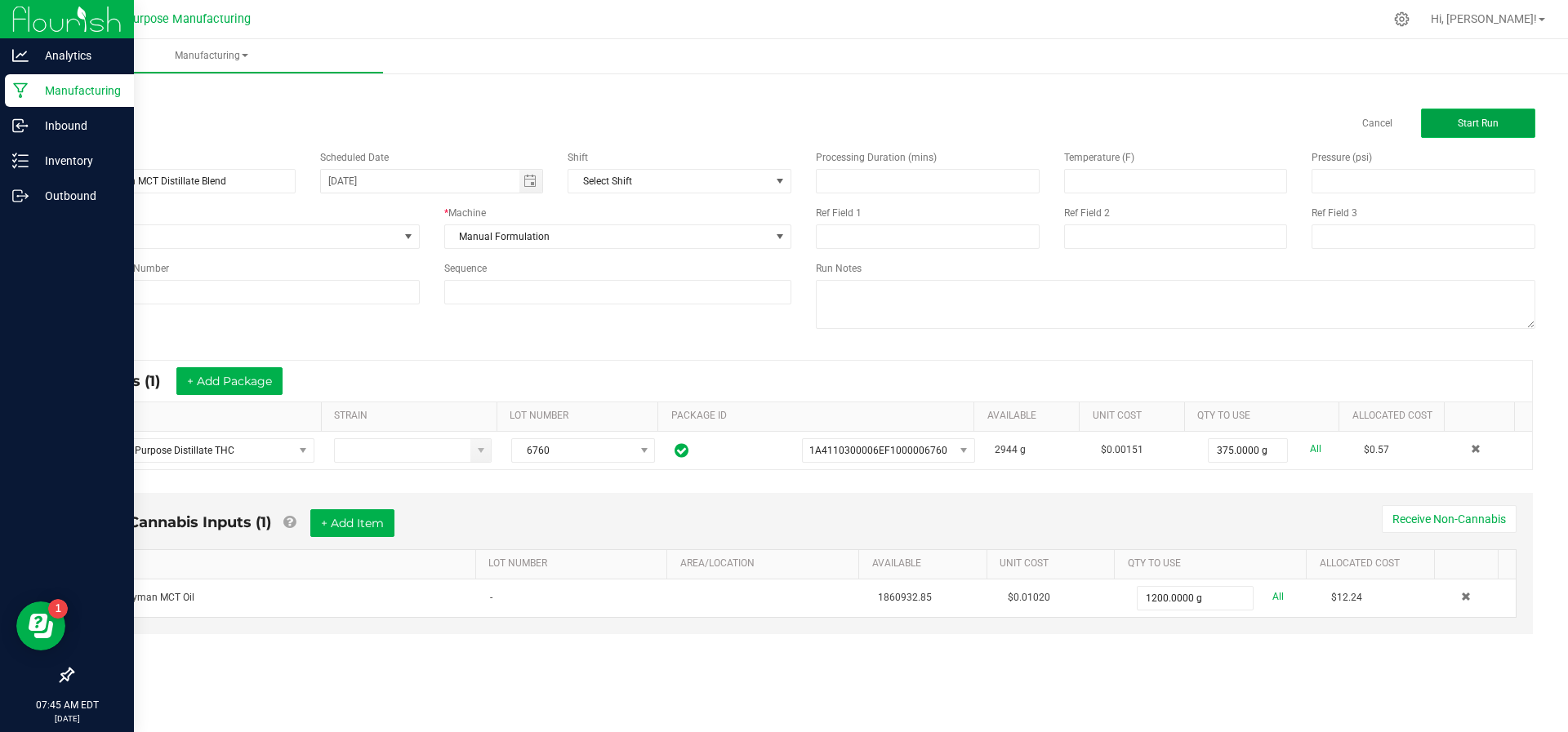
click at [1474, 120] on span "Start Run" at bounding box center [1478, 124] width 40 height 12
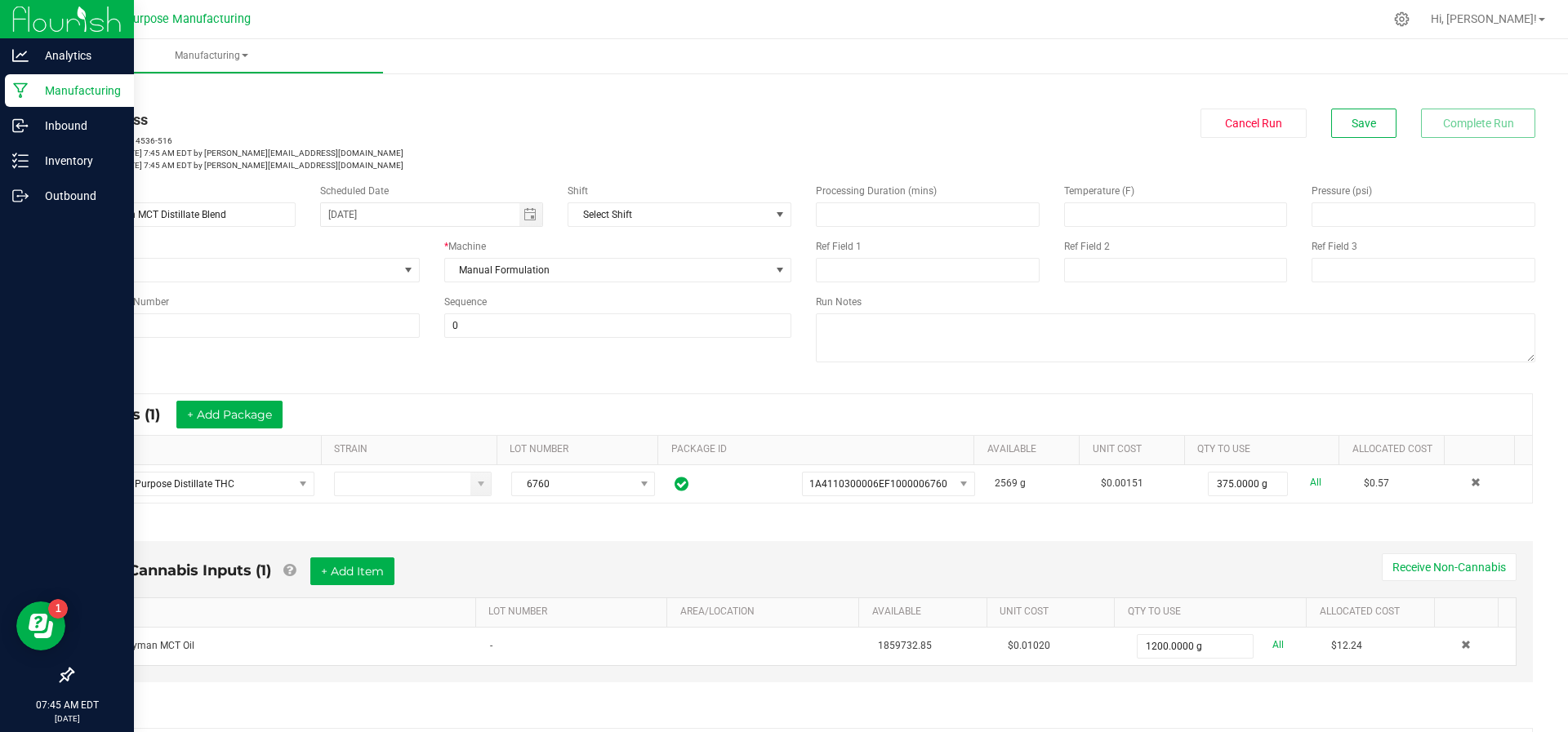
scroll to position [278, 0]
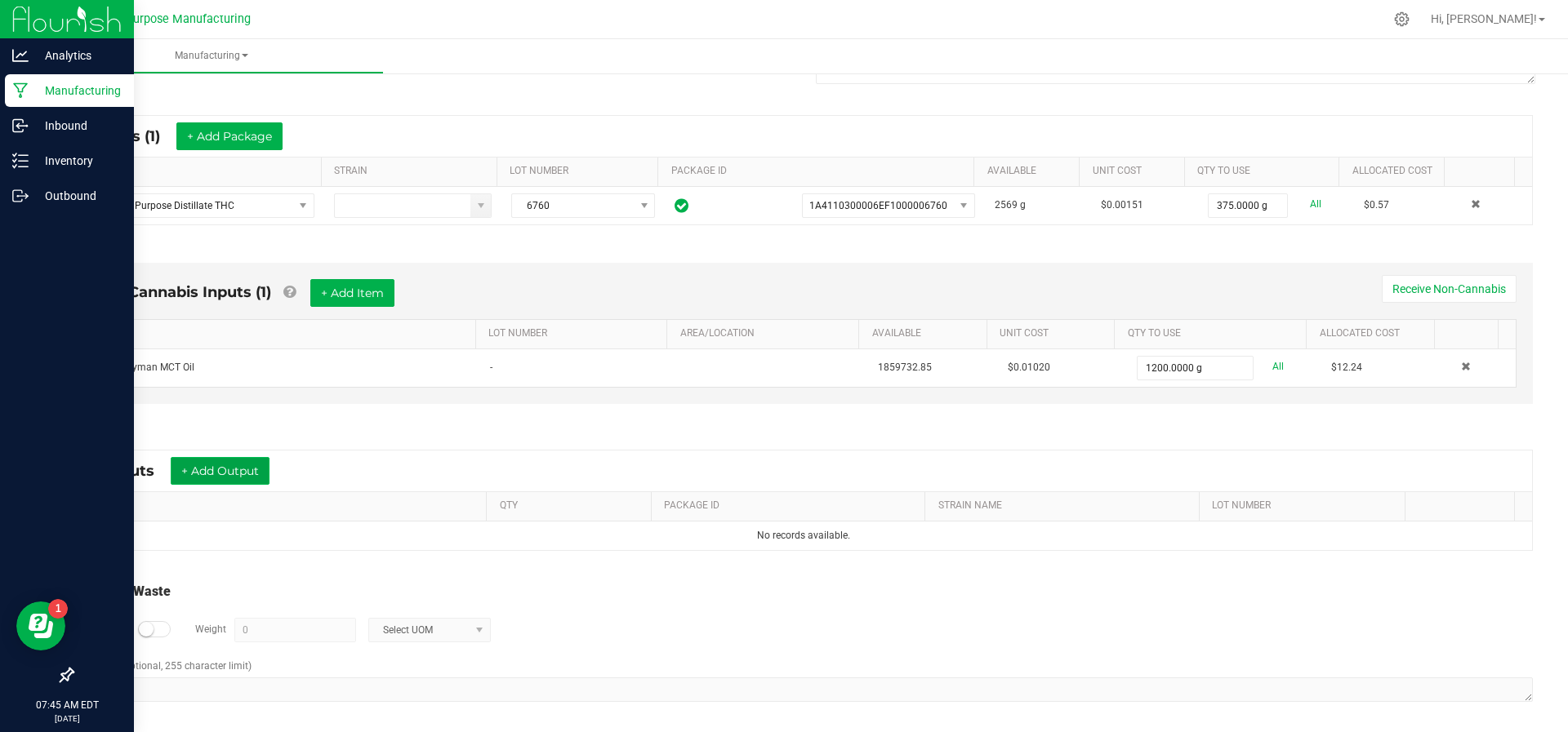
click at [233, 478] on button "+ Add Output" at bounding box center [220, 471] width 99 height 28
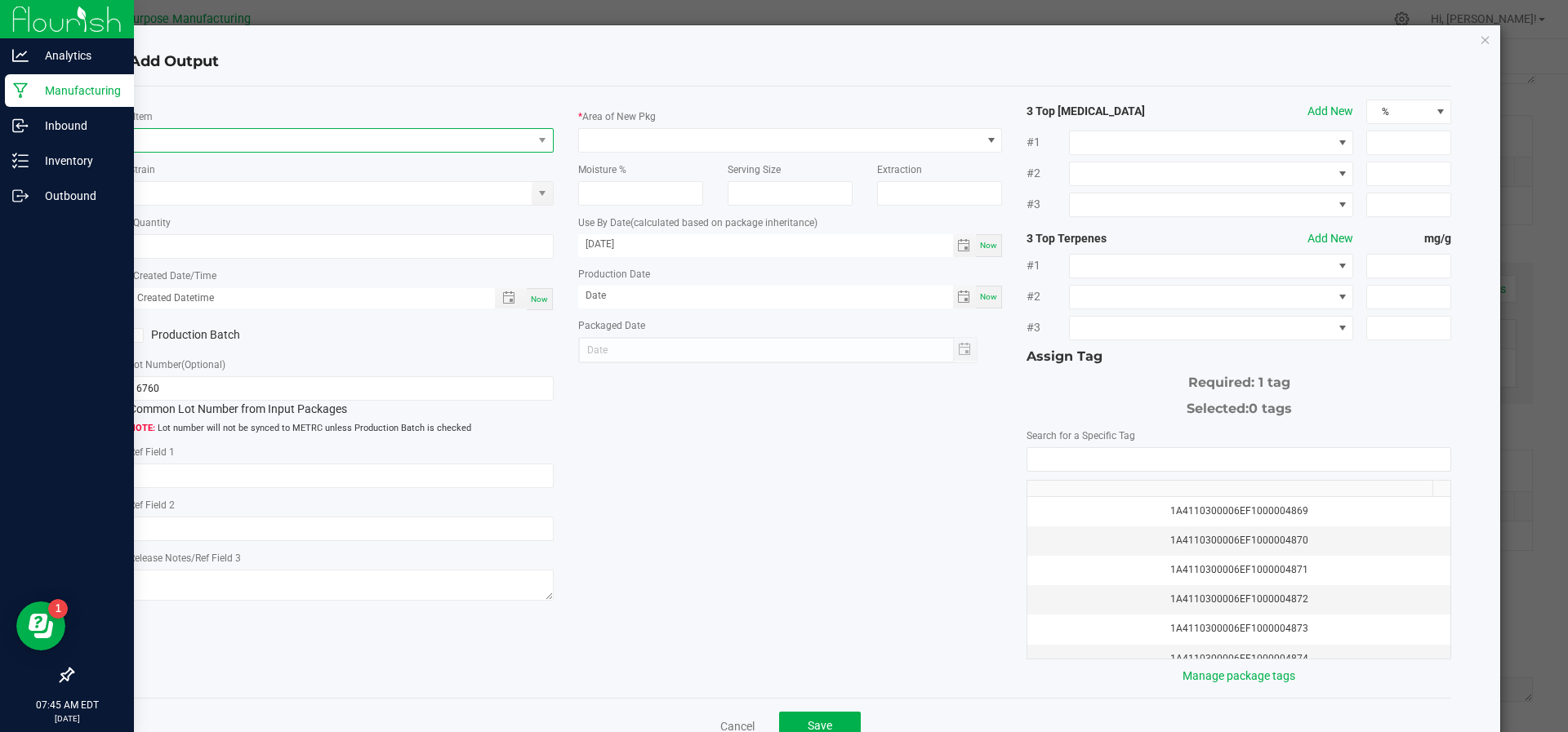
click at [246, 136] on span "NO DATA FOUND" at bounding box center [331, 140] width 403 height 23
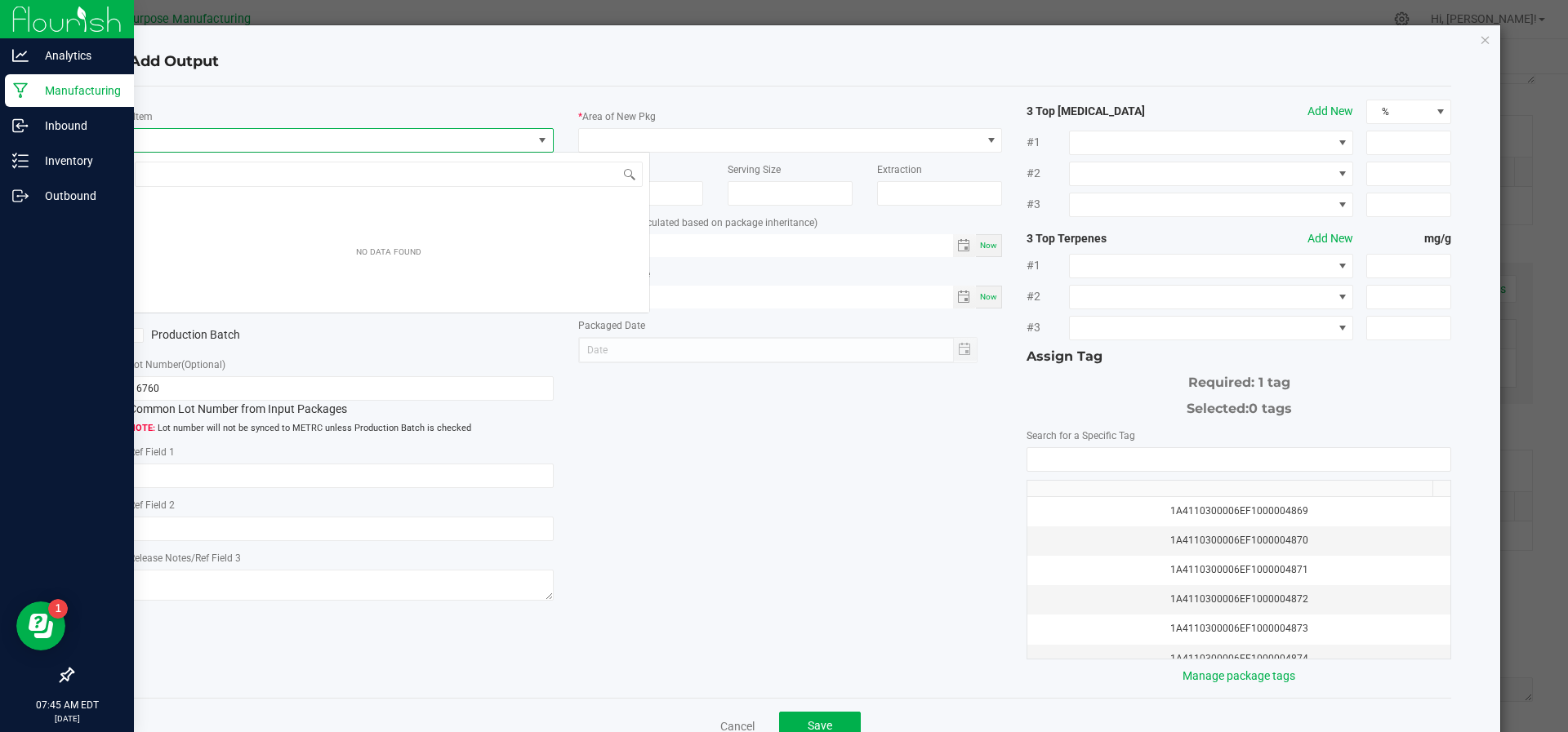
scroll to position [24, 419]
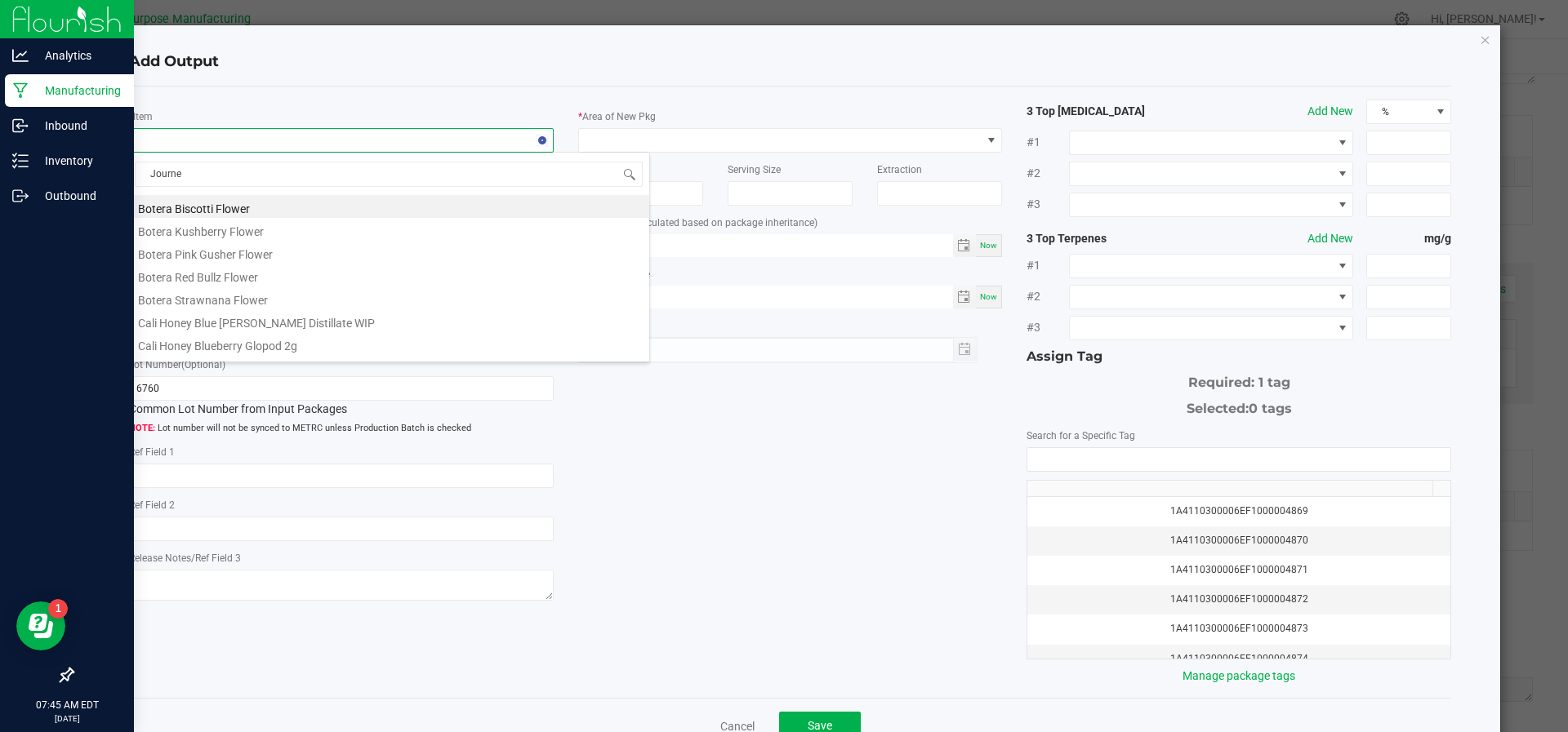
type input "Journey"
click at [240, 253] on li "Journey Man Distillate MCT Blend" at bounding box center [388, 252] width 521 height 23
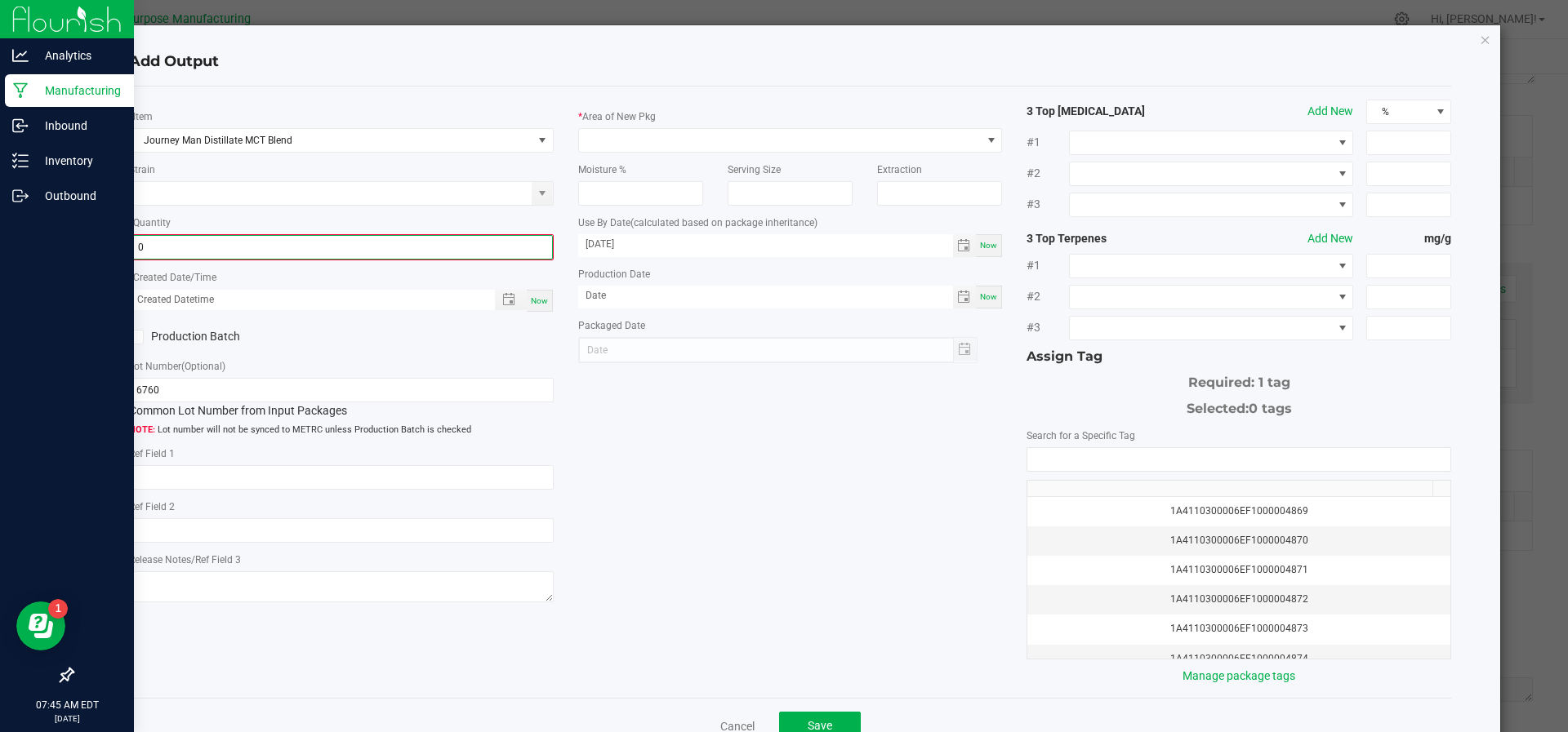
click at [240, 253] on input "0" at bounding box center [341, 247] width 421 height 23
type input "1575.0000 g"
click at [532, 295] on span "Now" at bounding box center [539, 299] width 17 height 9
type input "[DATE] 7:45 AM"
type input "[DATE]"
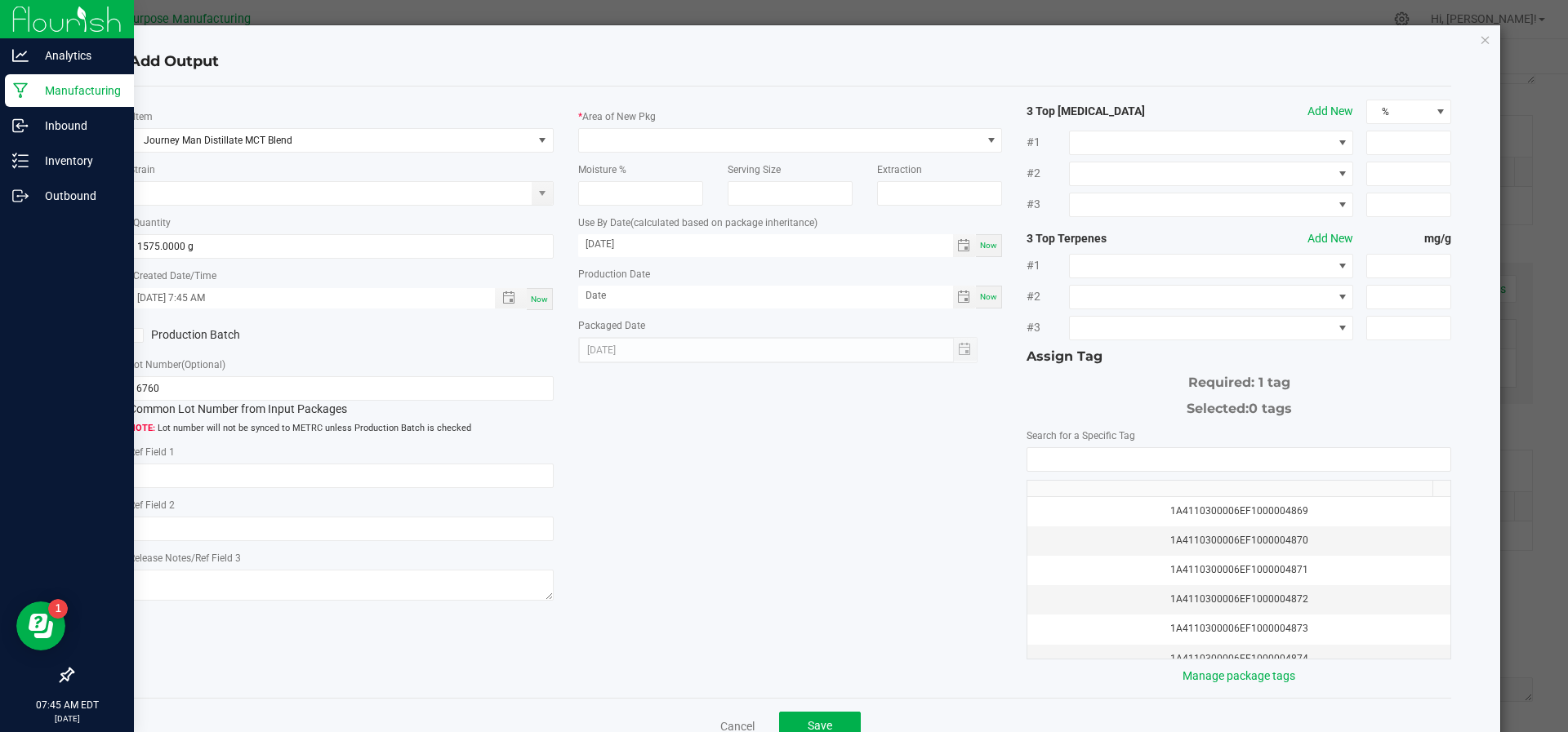
click at [129, 329] on span at bounding box center [136, 335] width 14 height 14
click at [0, 0] on input "Production Batch" at bounding box center [0, 0] width 0 height 0
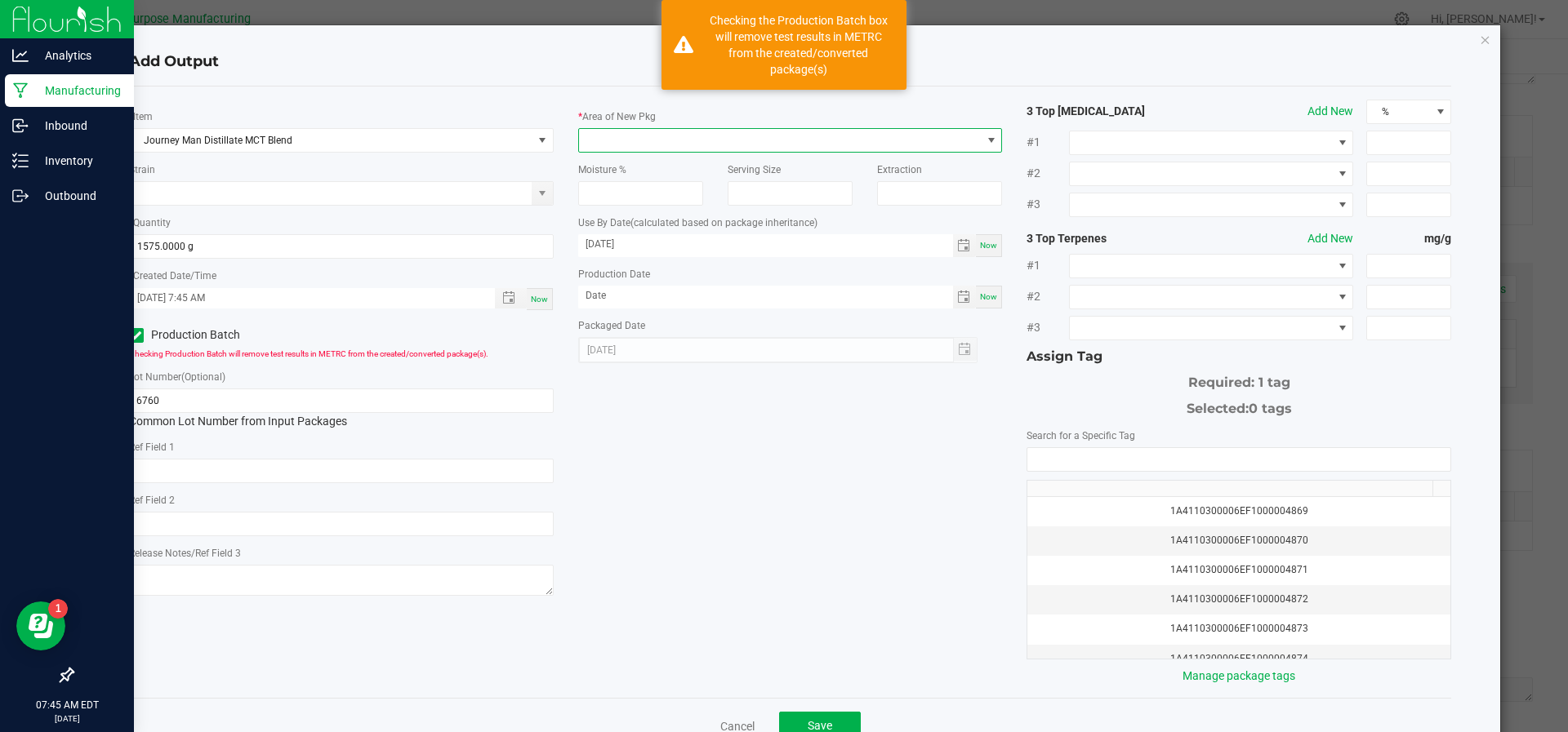
click at [683, 135] on span at bounding box center [780, 140] width 403 height 23
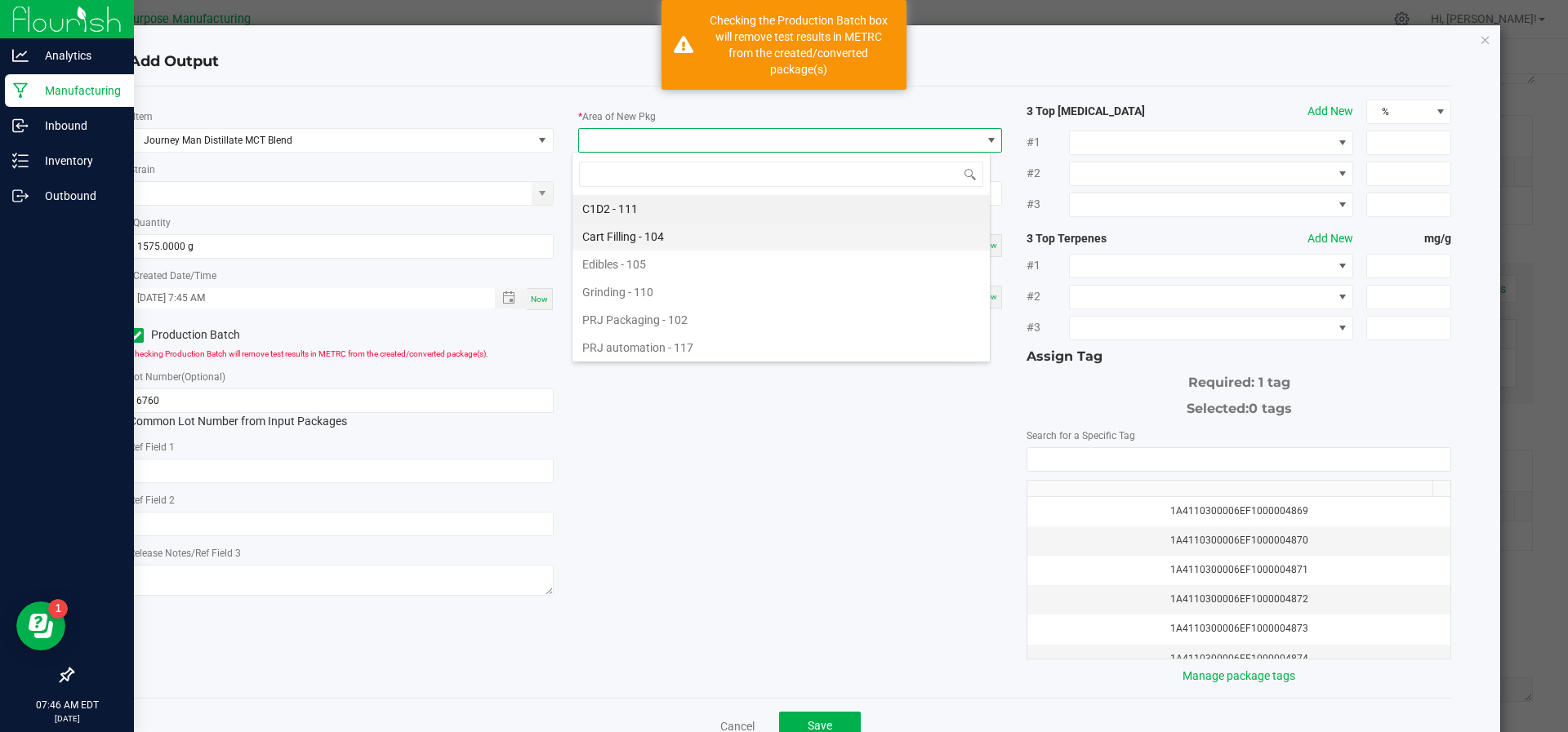
scroll to position [110, 0]
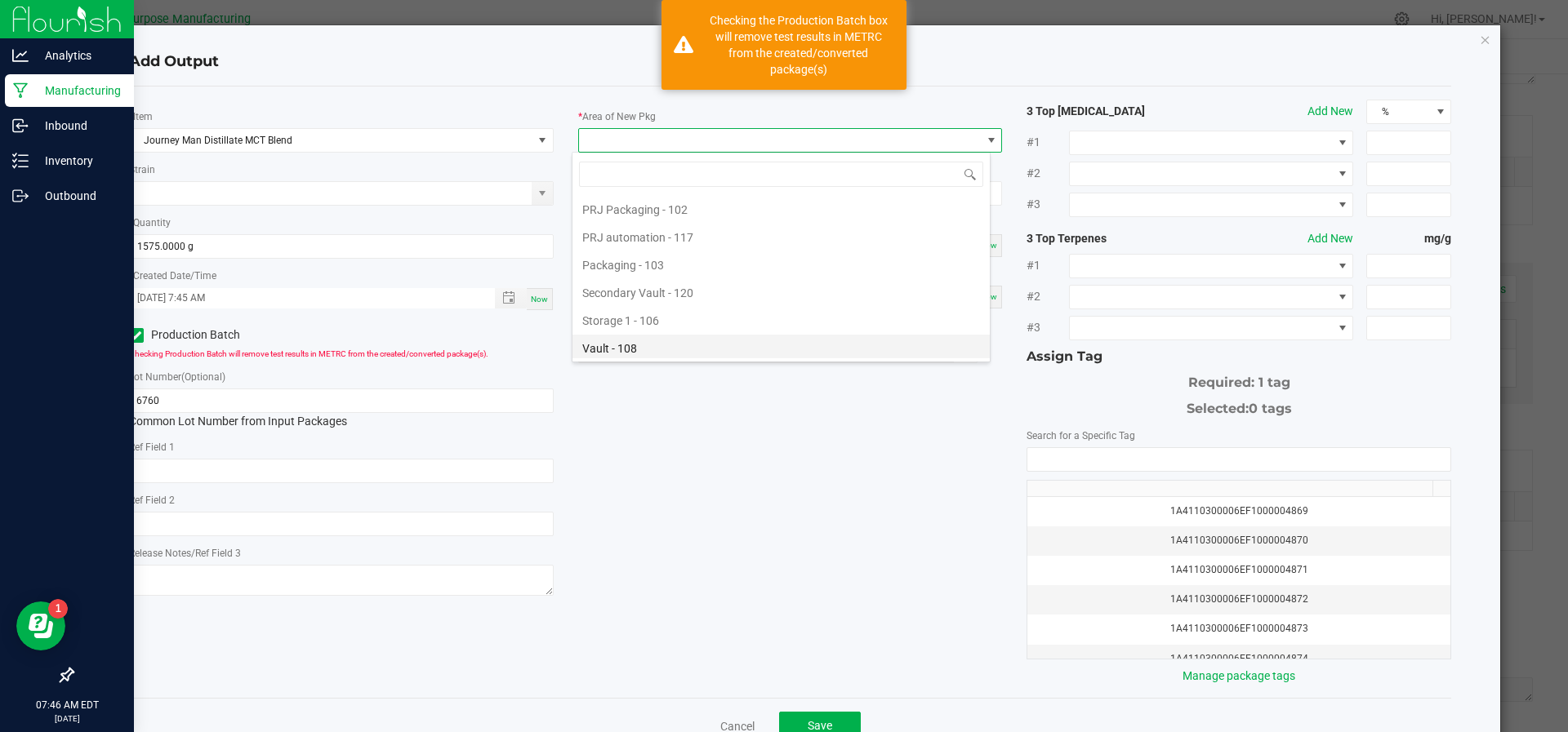
click at [650, 353] on li "Vault - 108" at bounding box center [780, 348] width 417 height 28
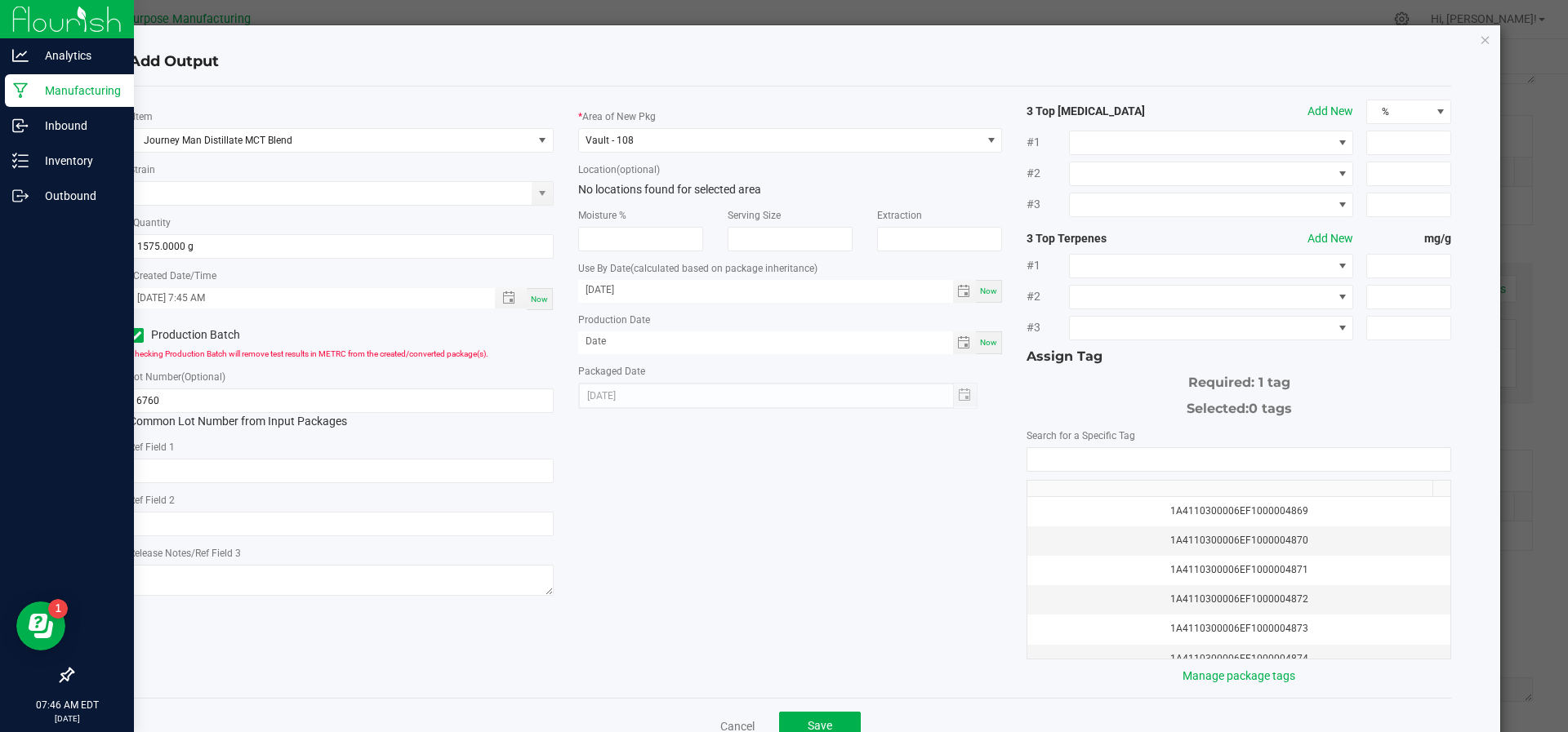
click at [126, 333] on div "Production Batch" at bounding box center [229, 335] width 225 height 24
click at [992, 342] on div "* Area of New Pkg Vault - 108 Location (optional) No locations found for select…" at bounding box center [790, 254] width 449 height 309
click at [987, 342] on div "Now" at bounding box center [988, 342] width 26 height 23
type input "[DATE]"
click at [1085, 460] on input "NO DATA FOUND" at bounding box center [1239, 459] width 423 height 23
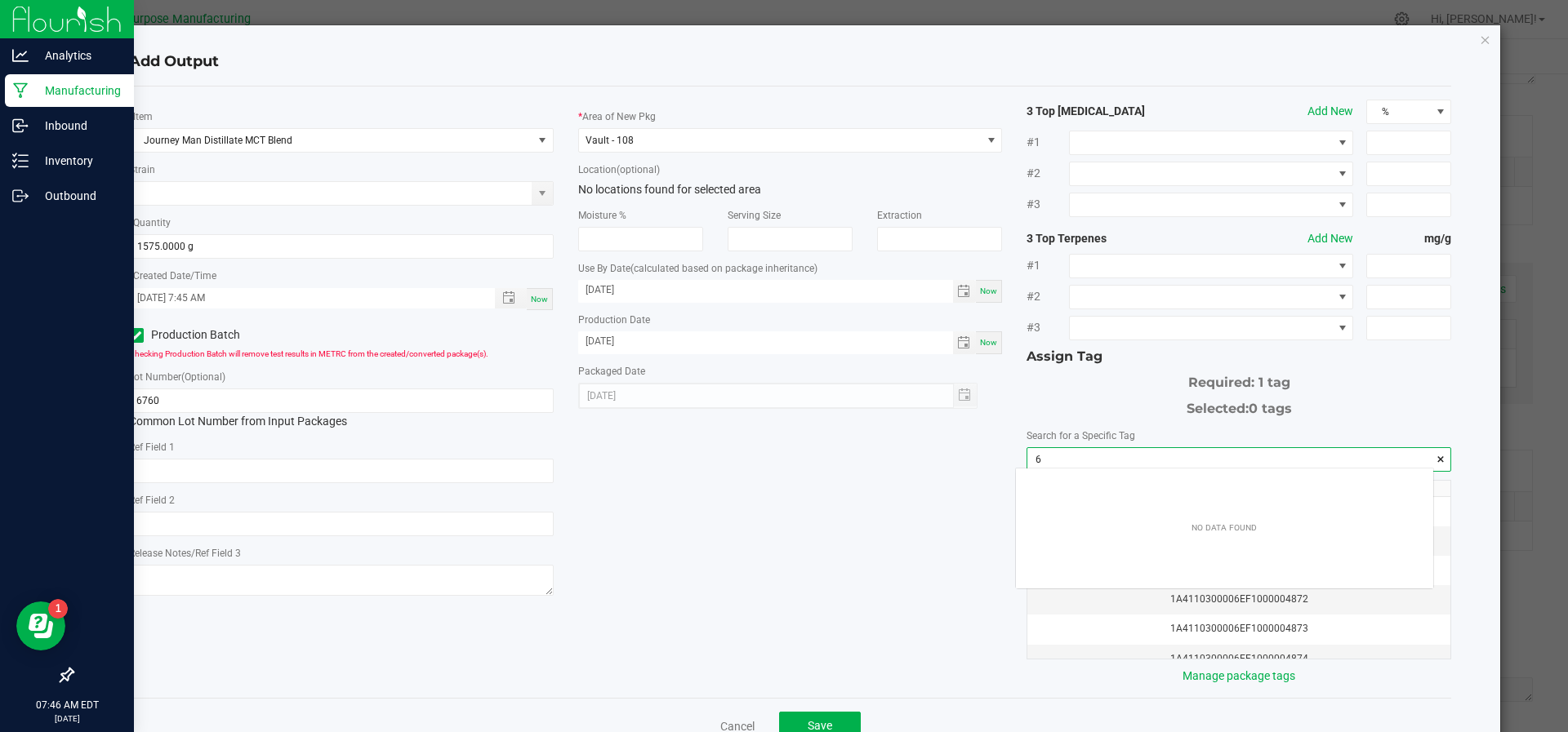
scroll to position [23, 418]
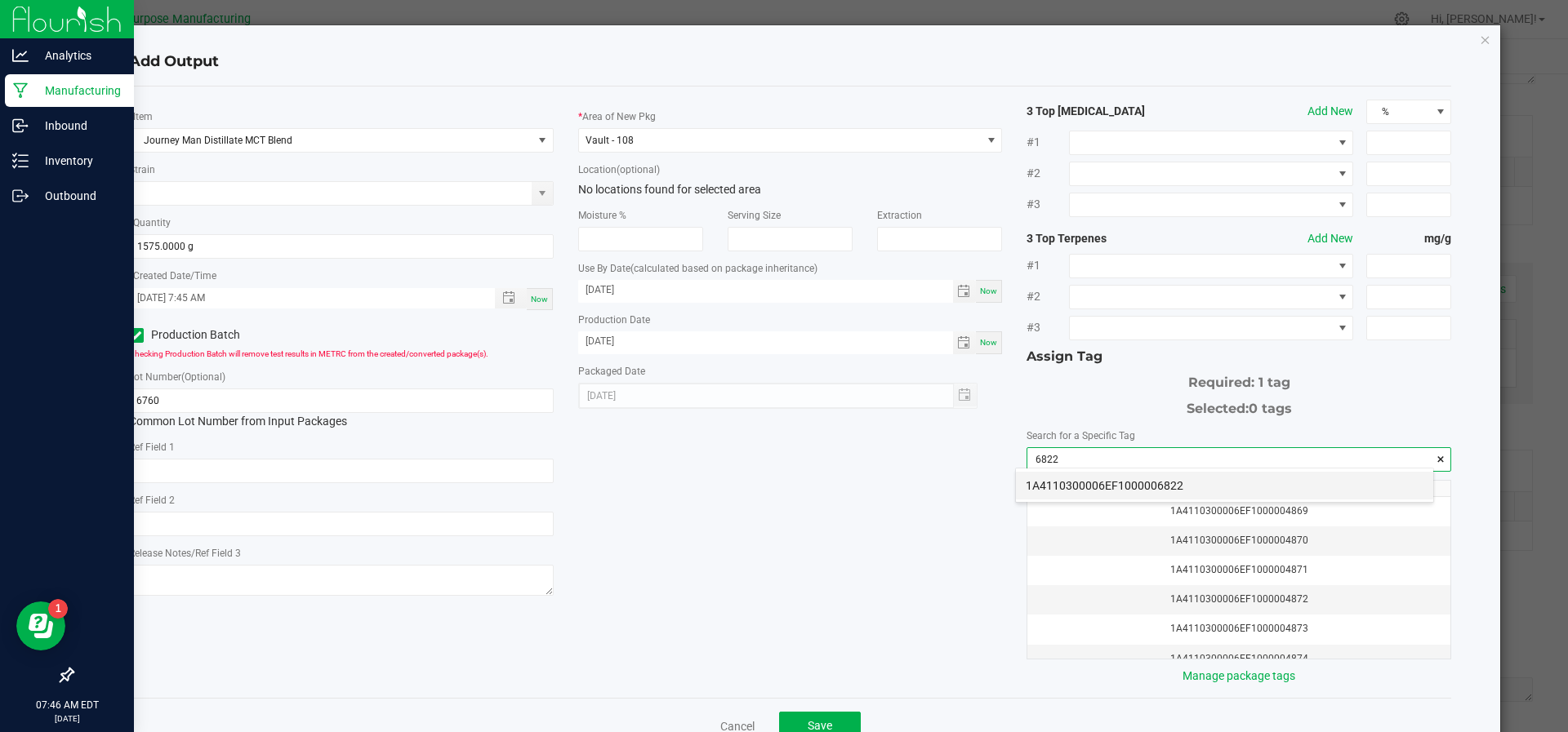
click at [1078, 481] on li "1A4110300006EF1000006822" at bounding box center [1224, 485] width 417 height 28
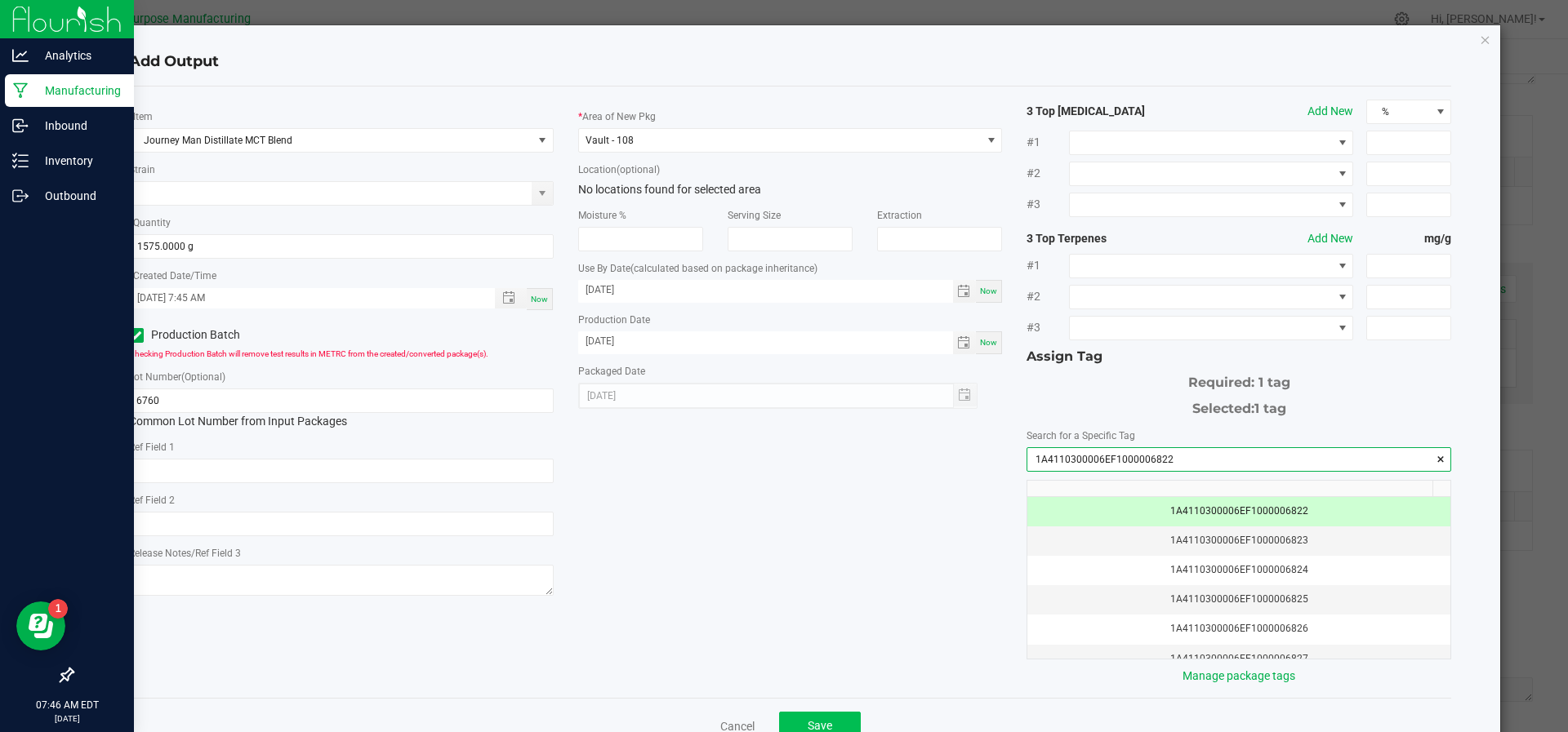
type input "1A4110300006EF1000006822"
click at [813, 719] on span "Save" at bounding box center [819, 726] width 24 height 13
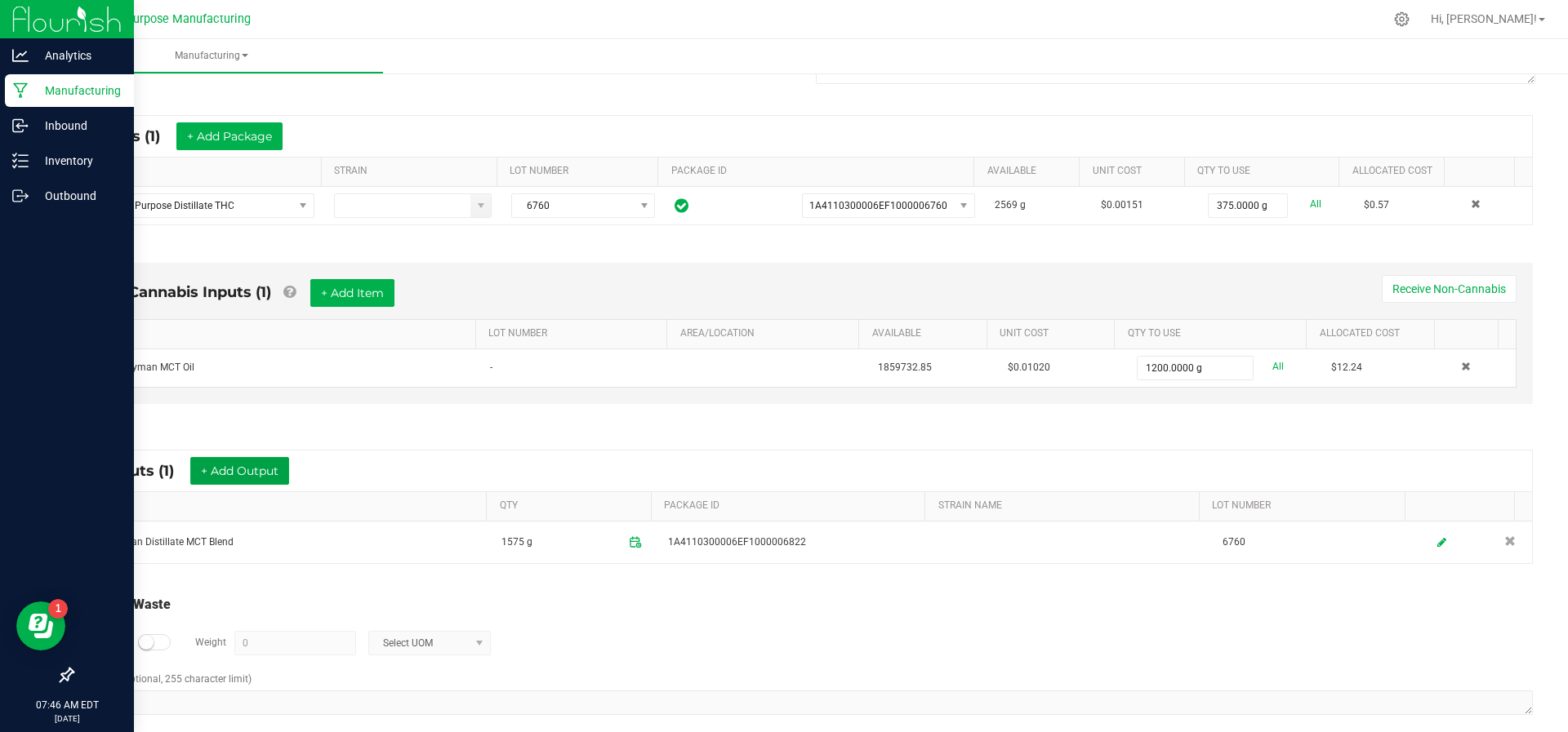
scroll to position [0, 0]
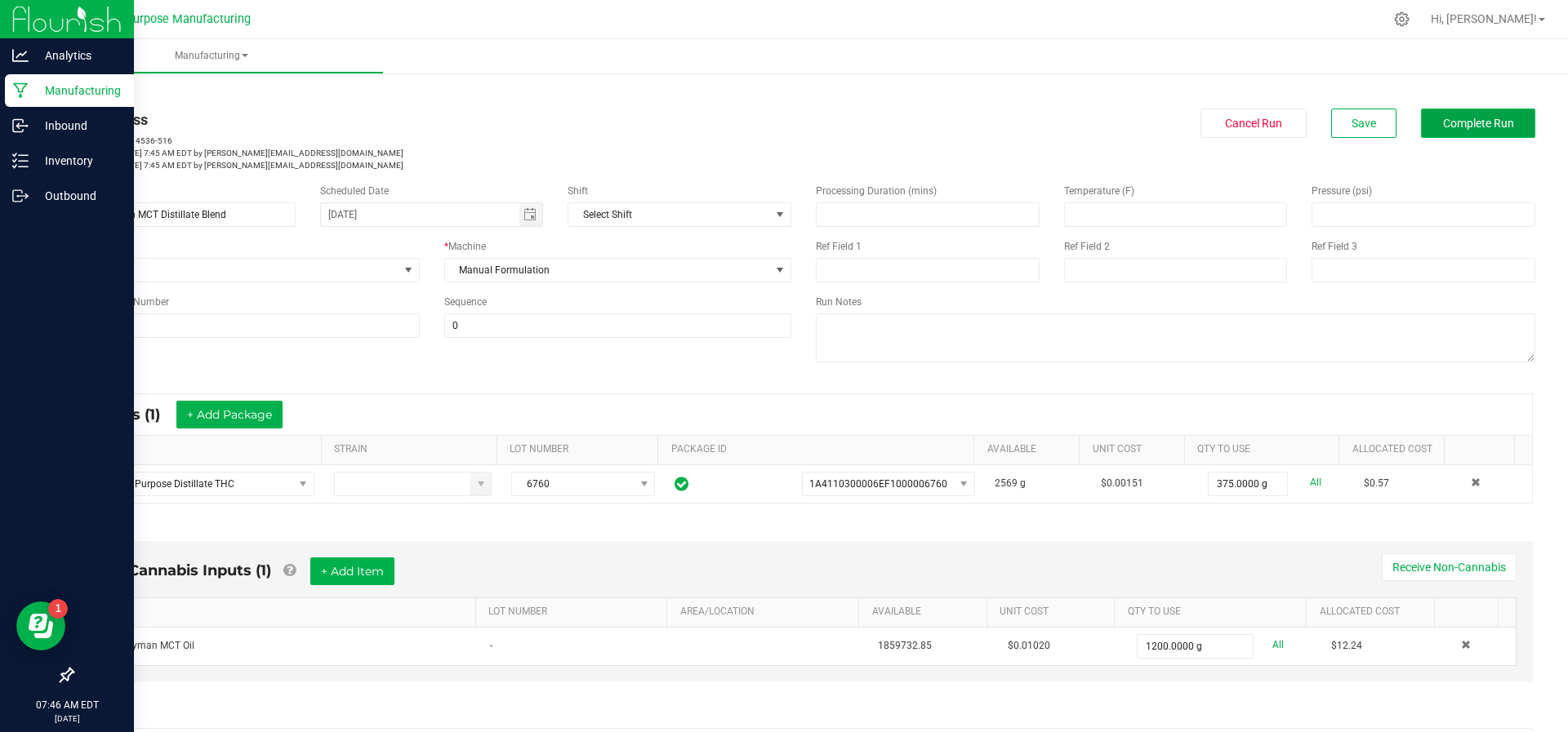
click at [1442, 118] on span "Complete Run" at bounding box center [1478, 124] width 71 height 13
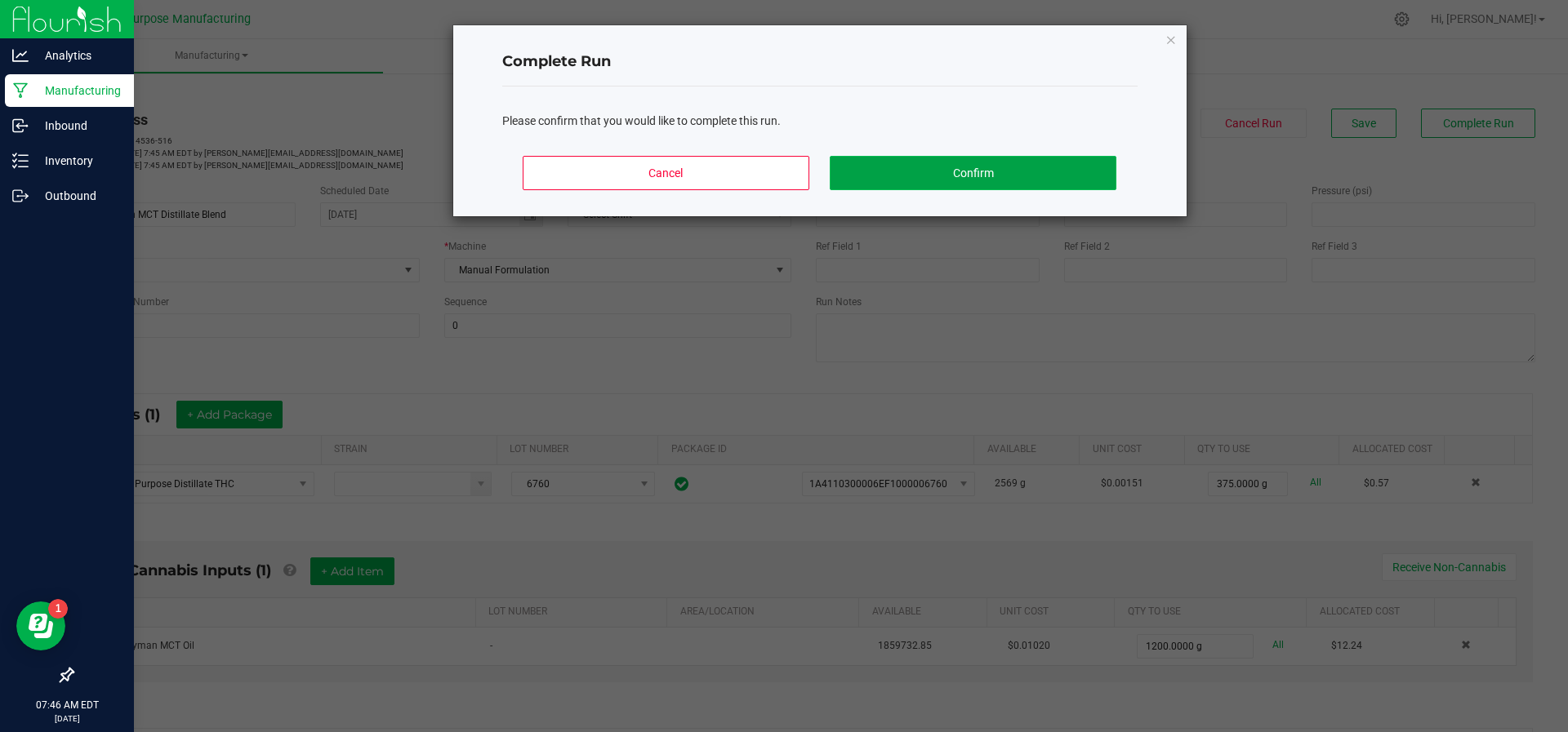
click at [1048, 171] on button "Confirm" at bounding box center [972, 173] width 286 height 35
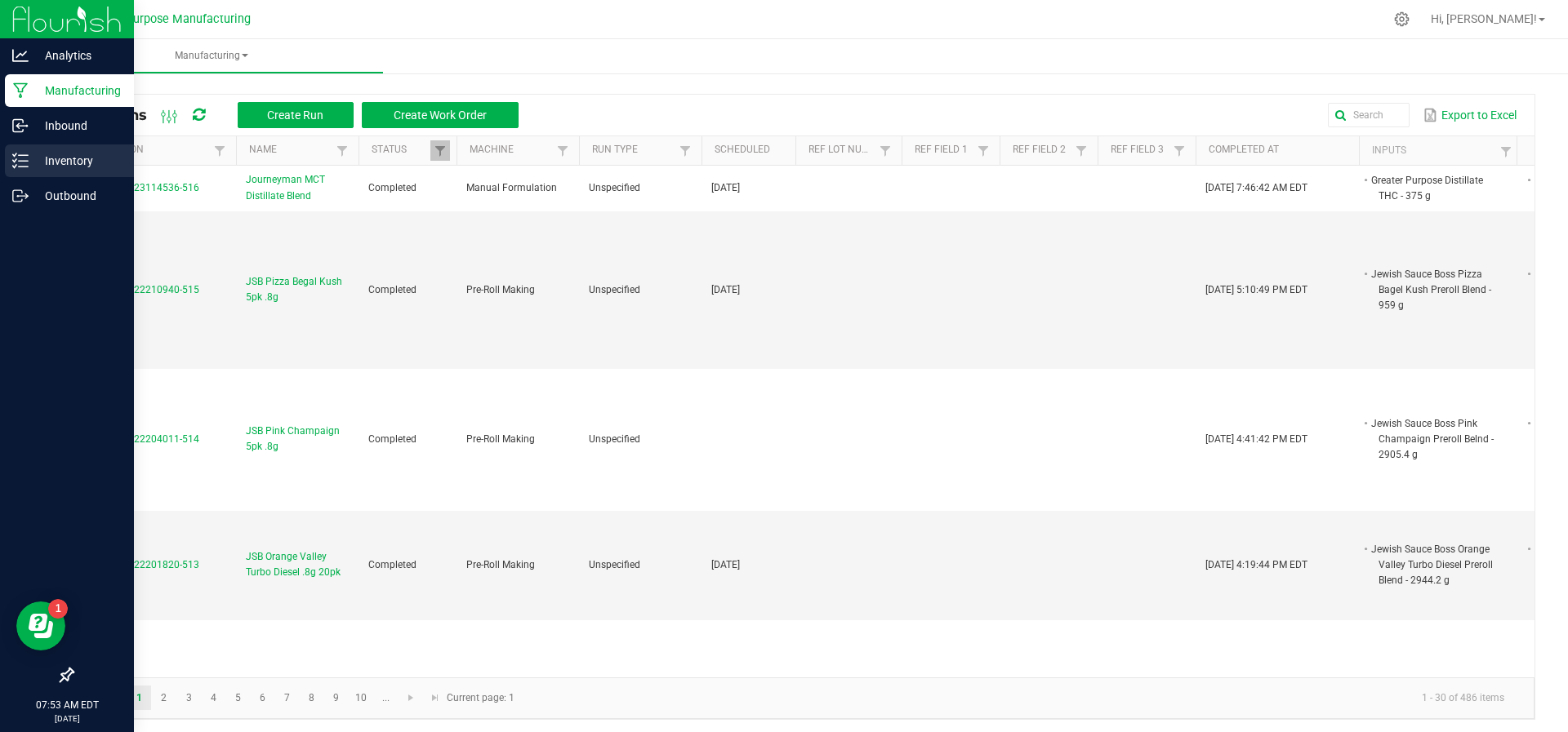
click at [57, 158] on p "Inventory" at bounding box center [78, 160] width 98 height 19
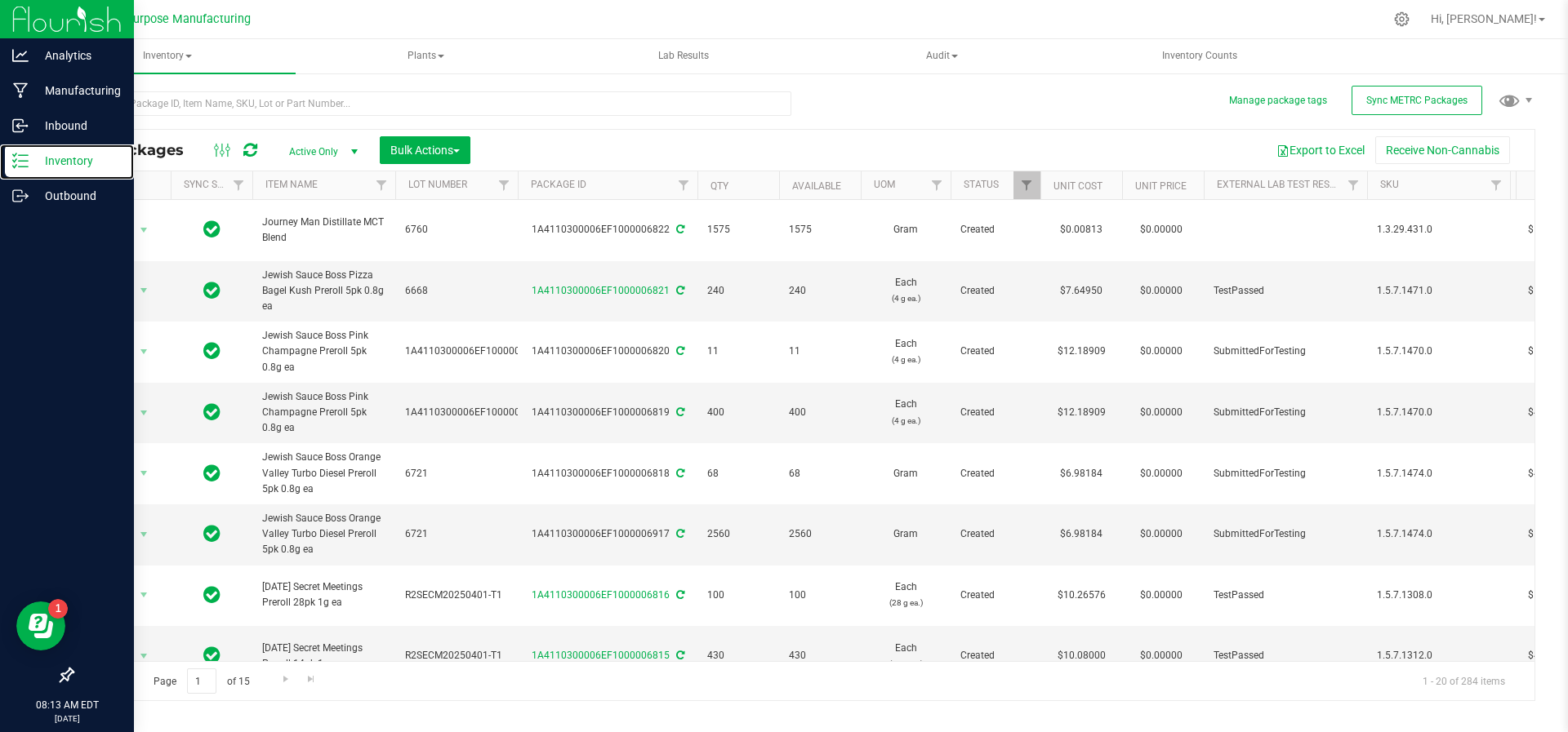
click at [57, 158] on p "Inventory" at bounding box center [78, 160] width 98 height 19
